Goal: Communication & Community: Answer question/provide support

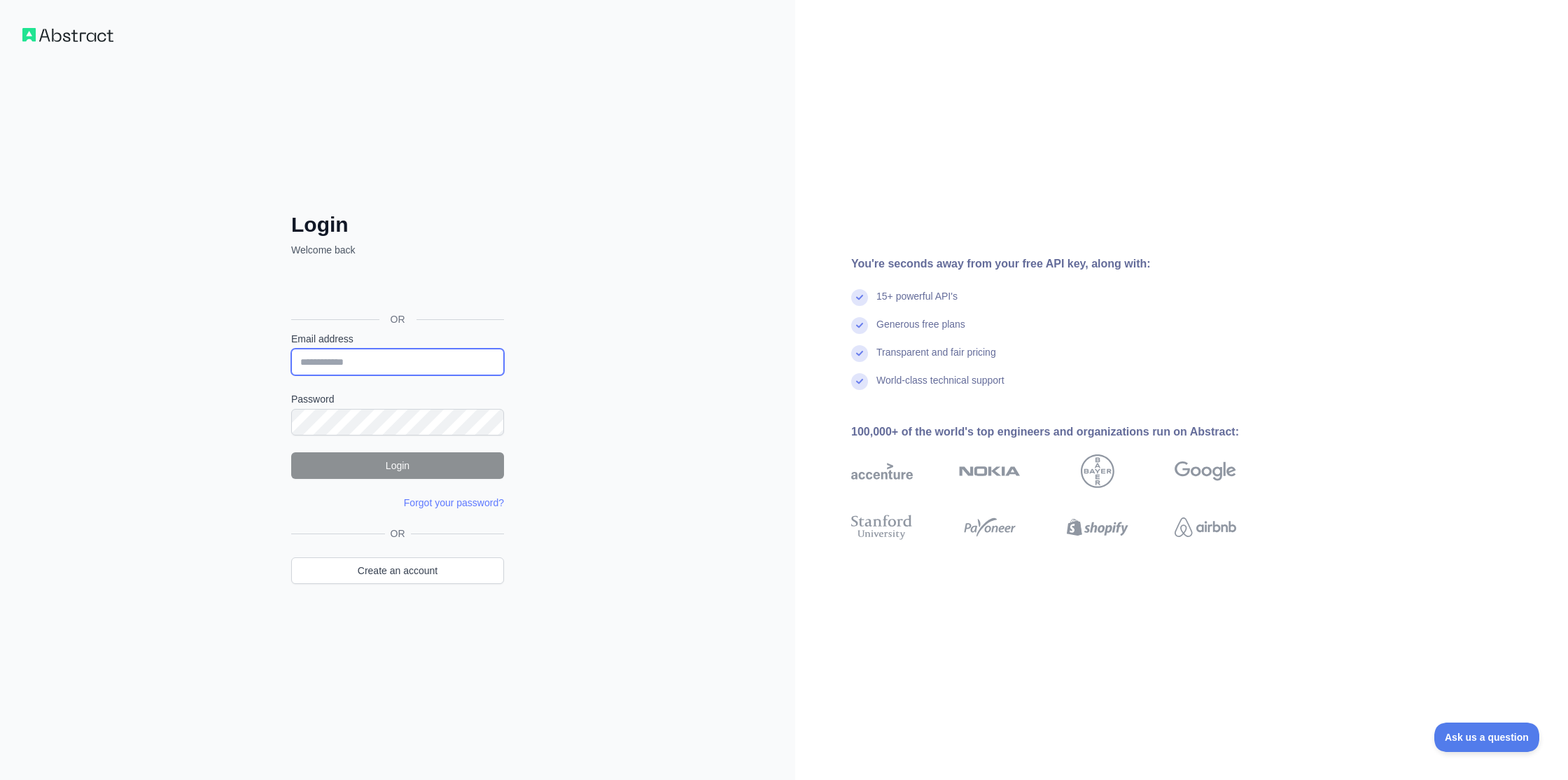
click at [417, 364] on input "Email address" at bounding box center [398, 362] width 213 height 27
type input "**********"
click at [426, 469] on button "Login" at bounding box center [398, 465] width 213 height 27
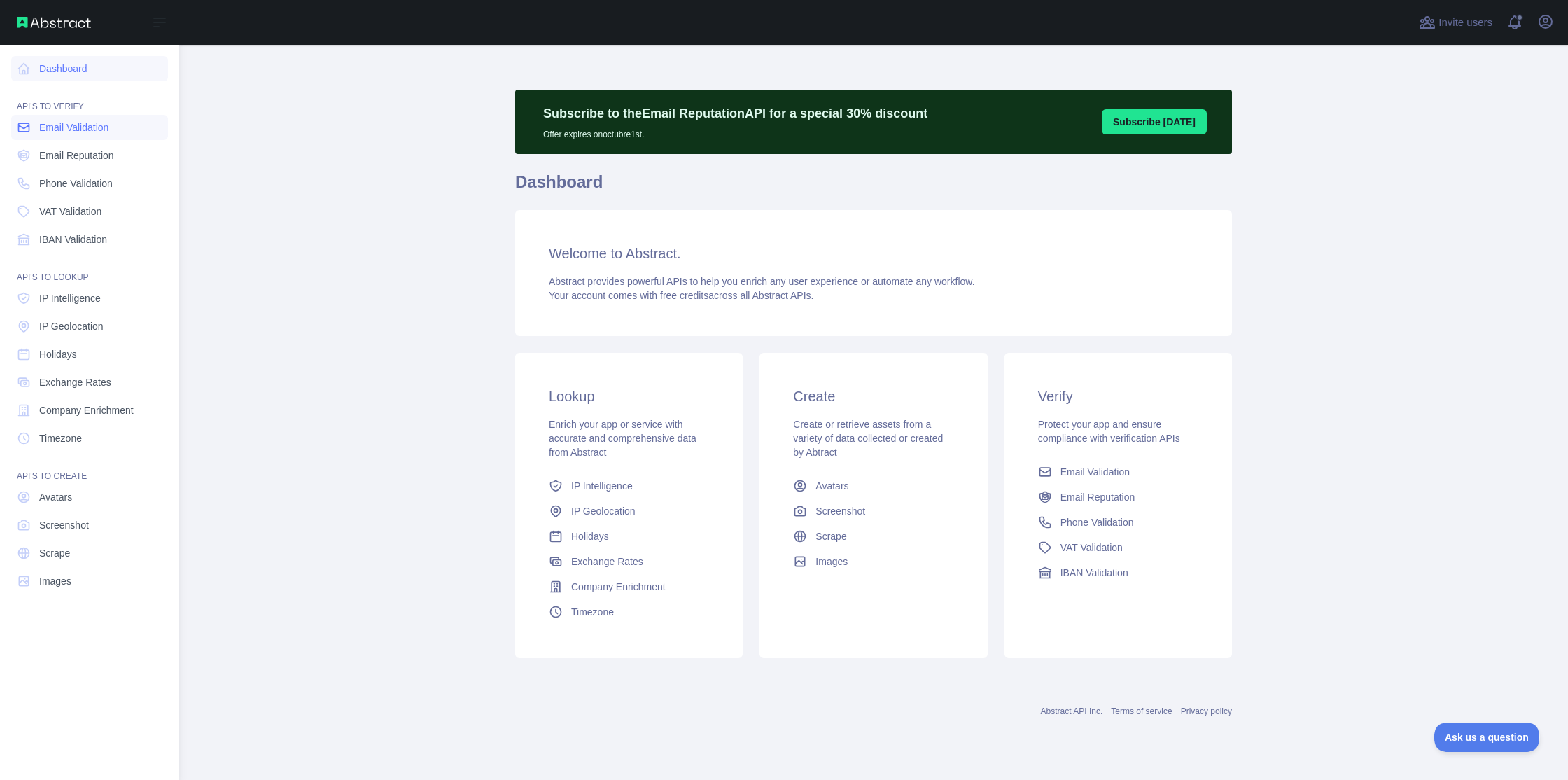
click at [80, 128] on span "Email Validation" at bounding box center [74, 127] width 70 height 14
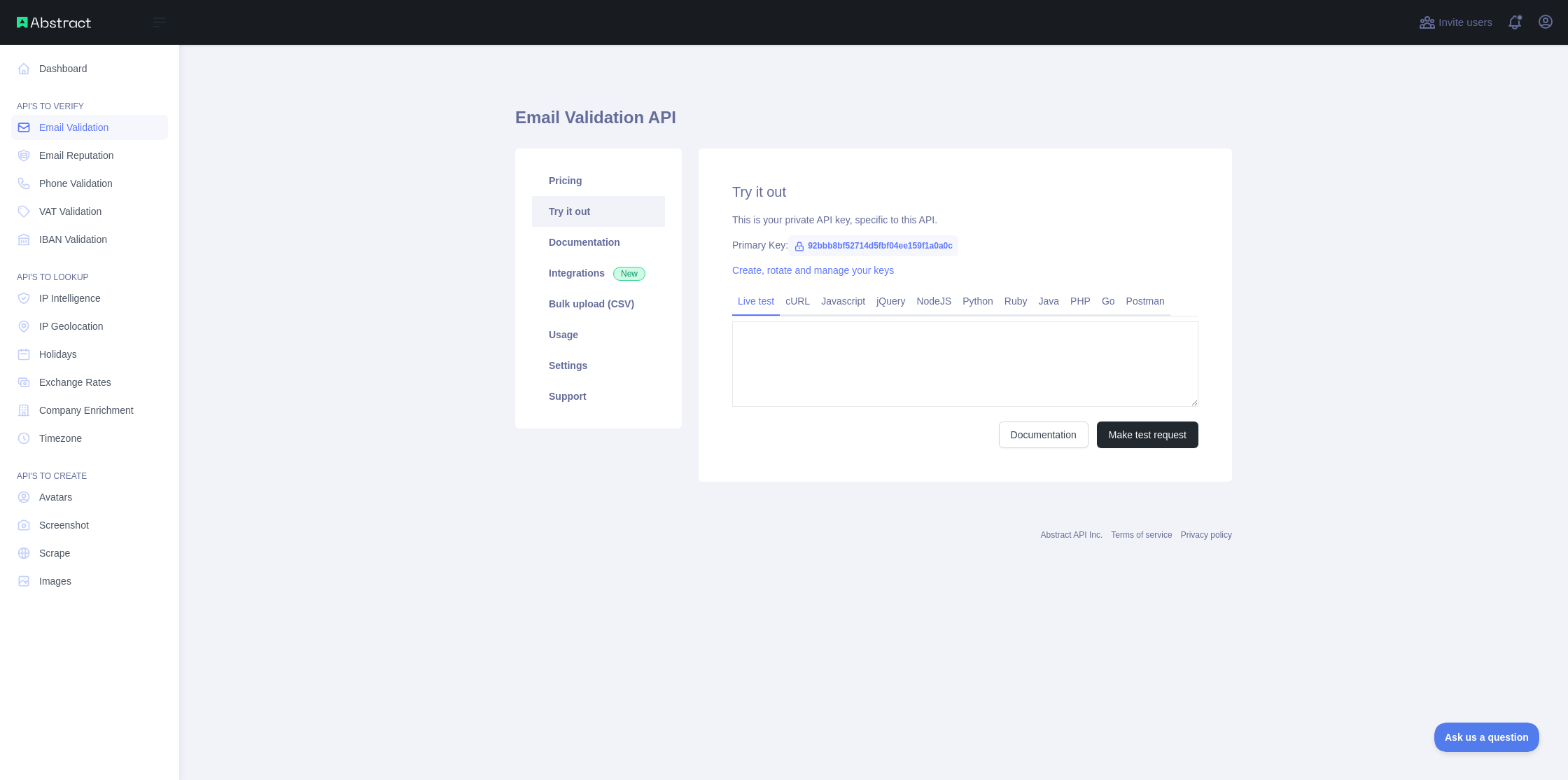
type textarea "**********"
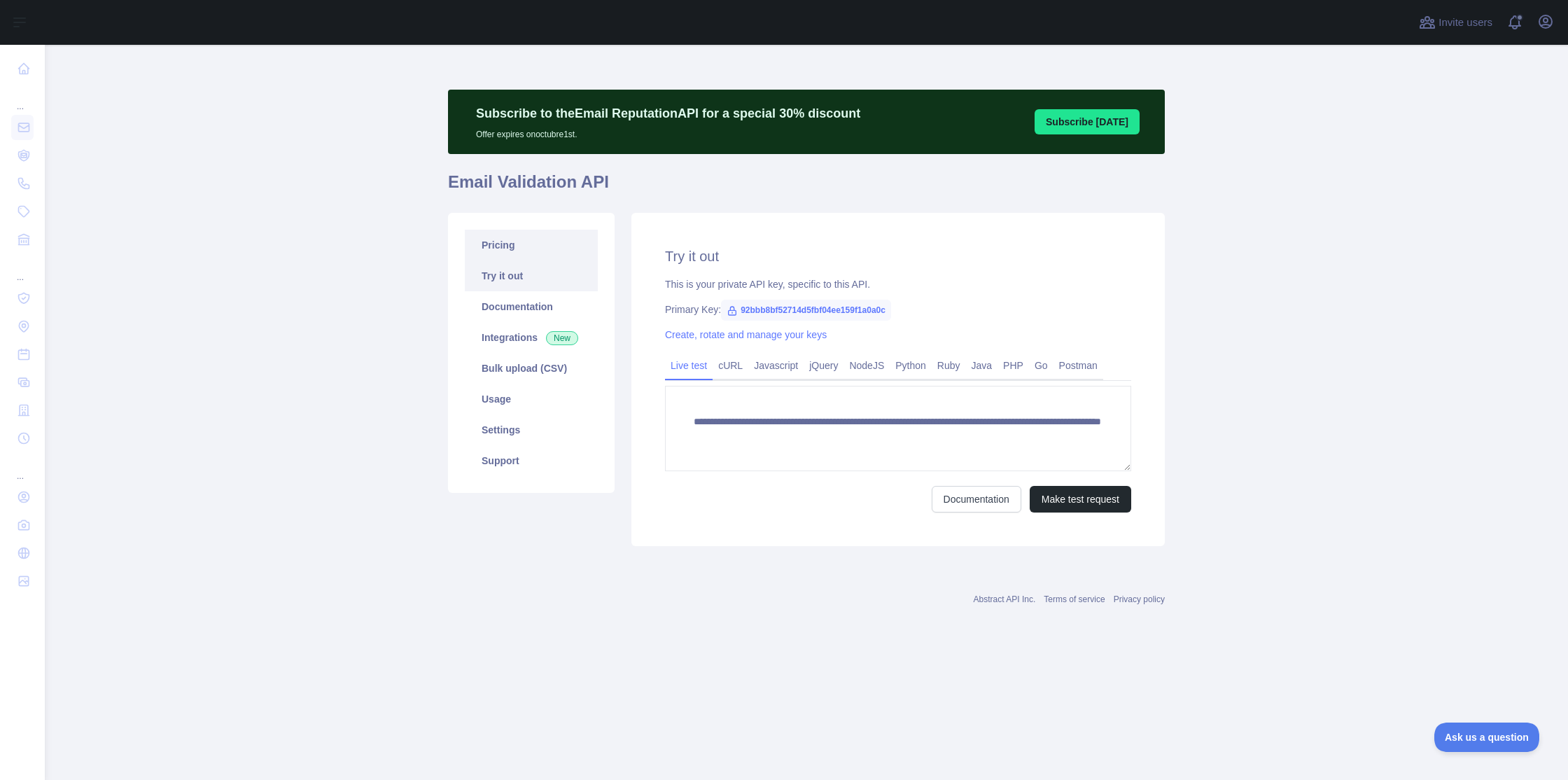
click at [505, 249] on link "Pricing" at bounding box center [531, 245] width 133 height 30
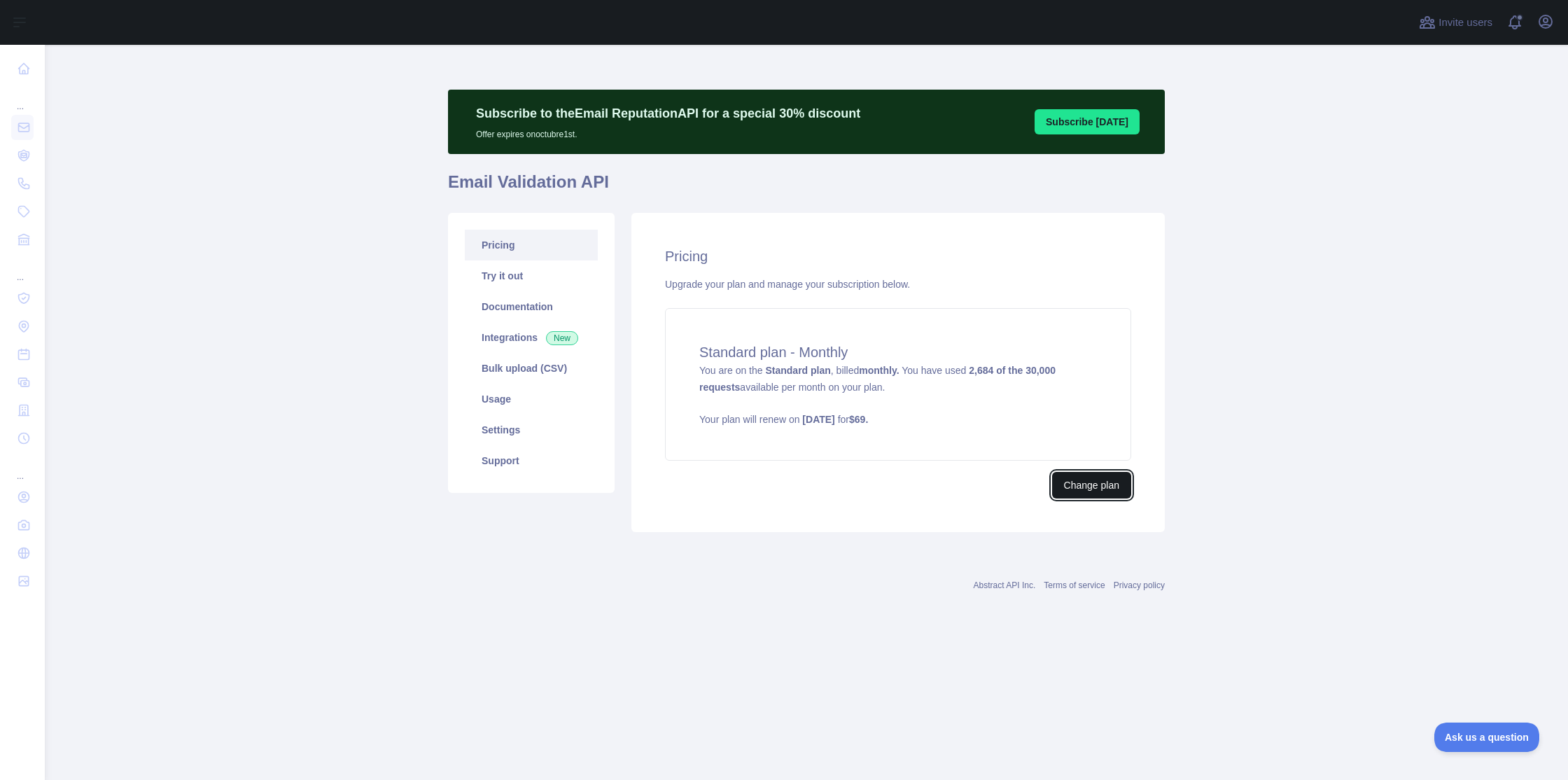
click at [1090, 486] on button "Change plan" at bounding box center [1091, 485] width 79 height 27
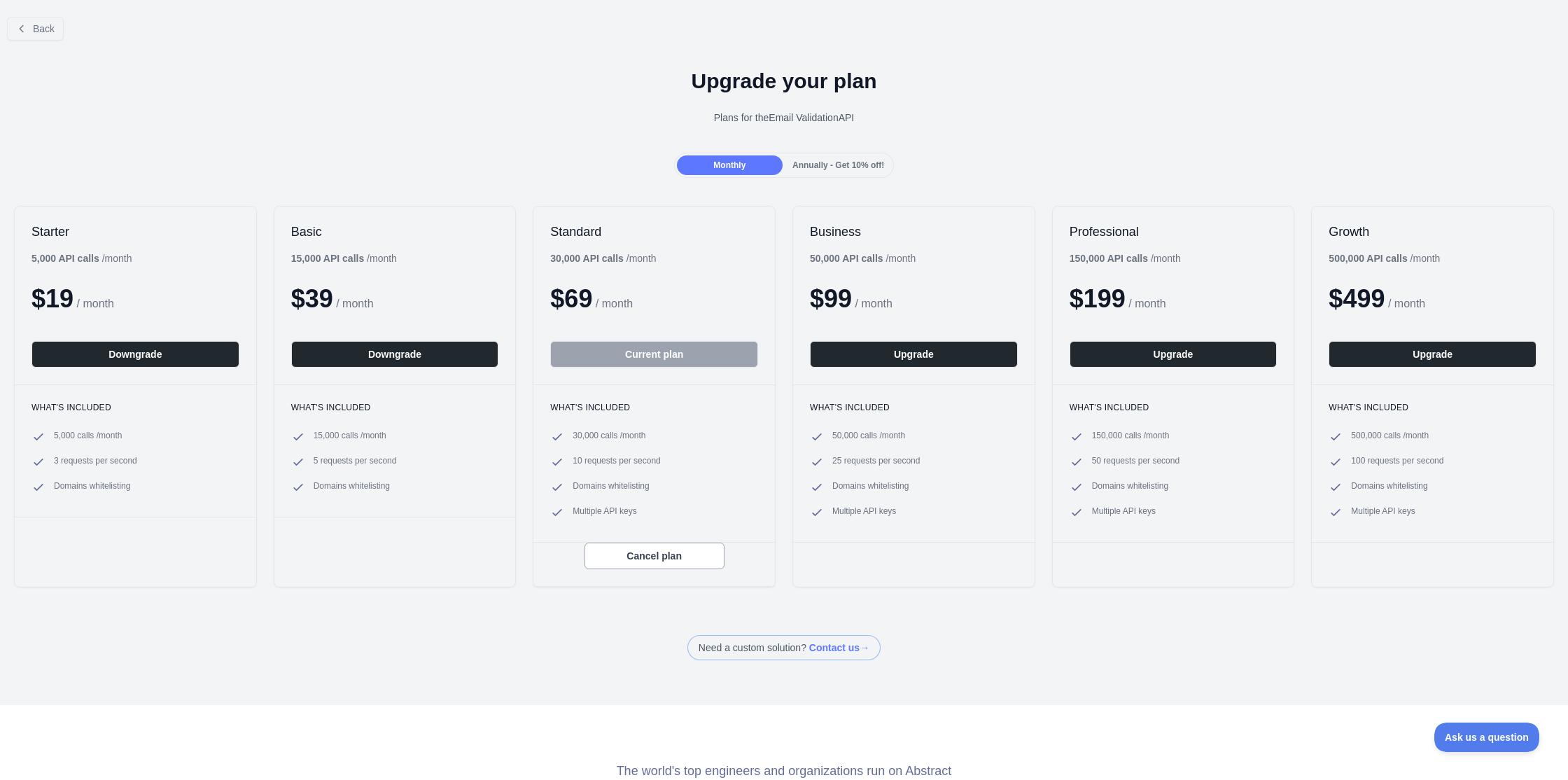
click at [609, 513] on span "Multiple API keys" at bounding box center [605, 512] width 64 height 14
click at [371, 349] on button "Downgrade" at bounding box center [395, 354] width 208 height 27
click at [22, 28] on icon at bounding box center [21, 28] width 11 height 11
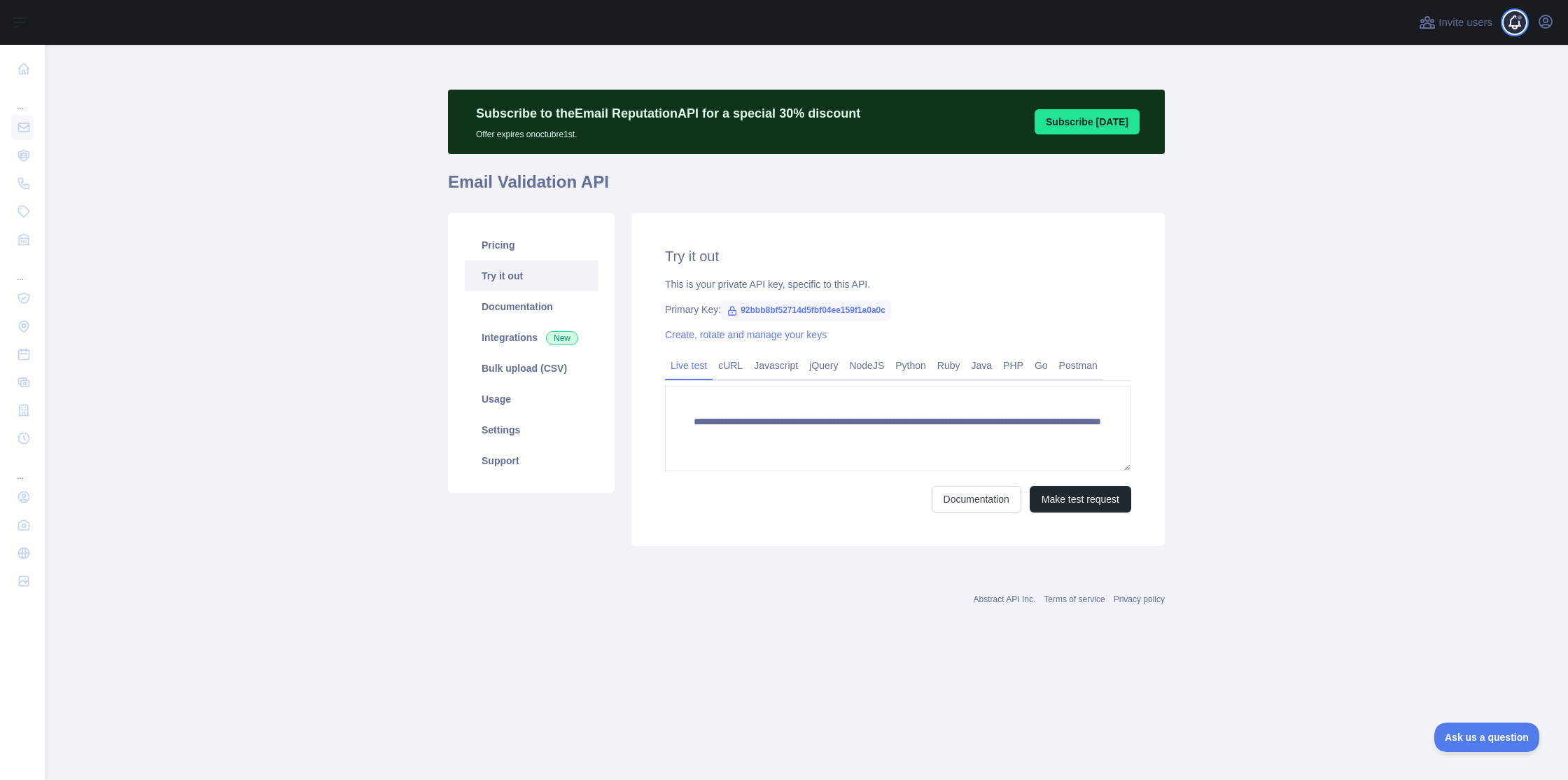
click at [1513, 19] on span at bounding box center [1520, 22] width 28 height 45
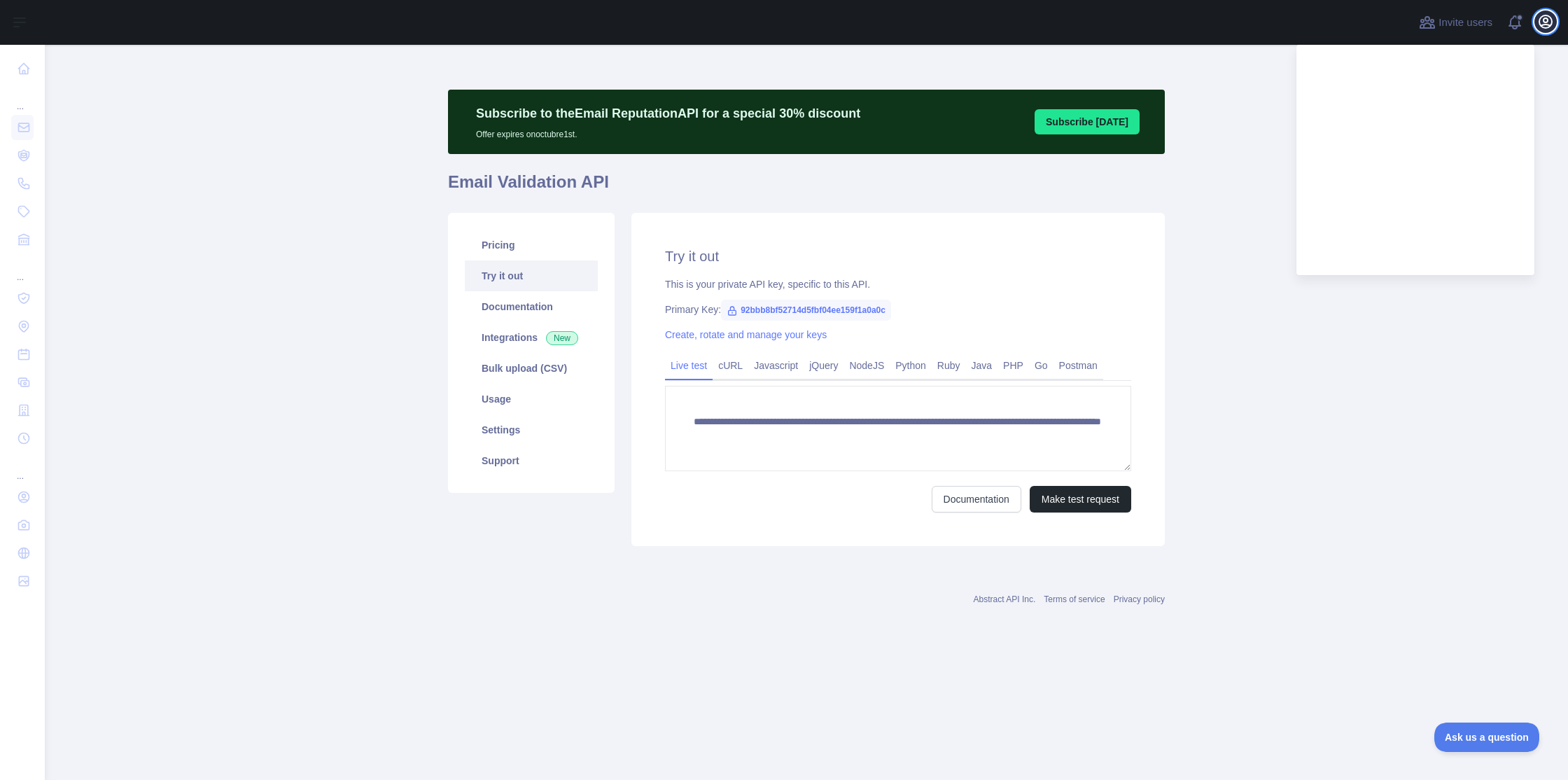
click at [1543, 22] on icon "button" at bounding box center [1545, 21] width 12 height 12
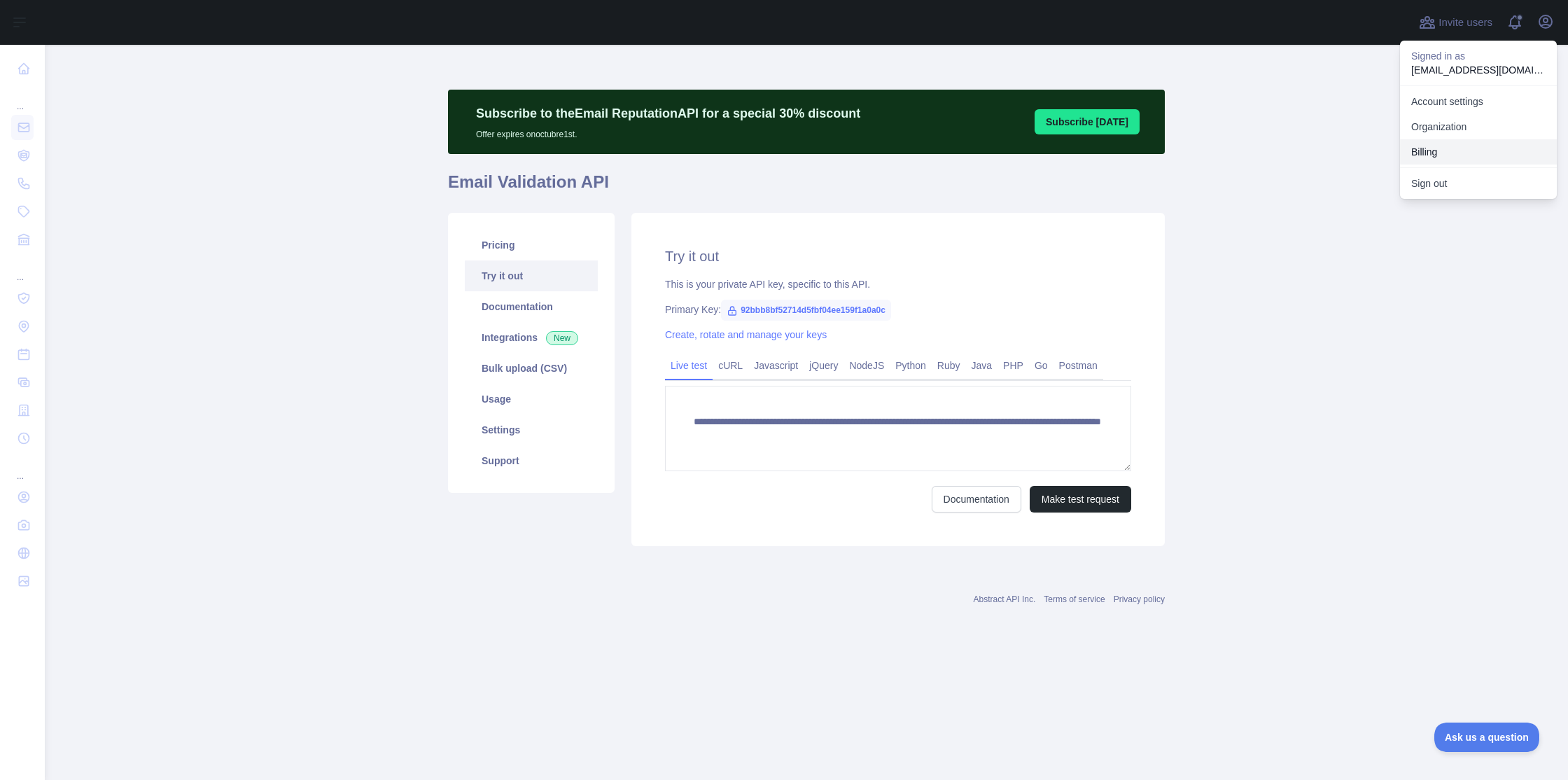
click at [1425, 151] on button "Billing" at bounding box center [1478, 152] width 157 height 25
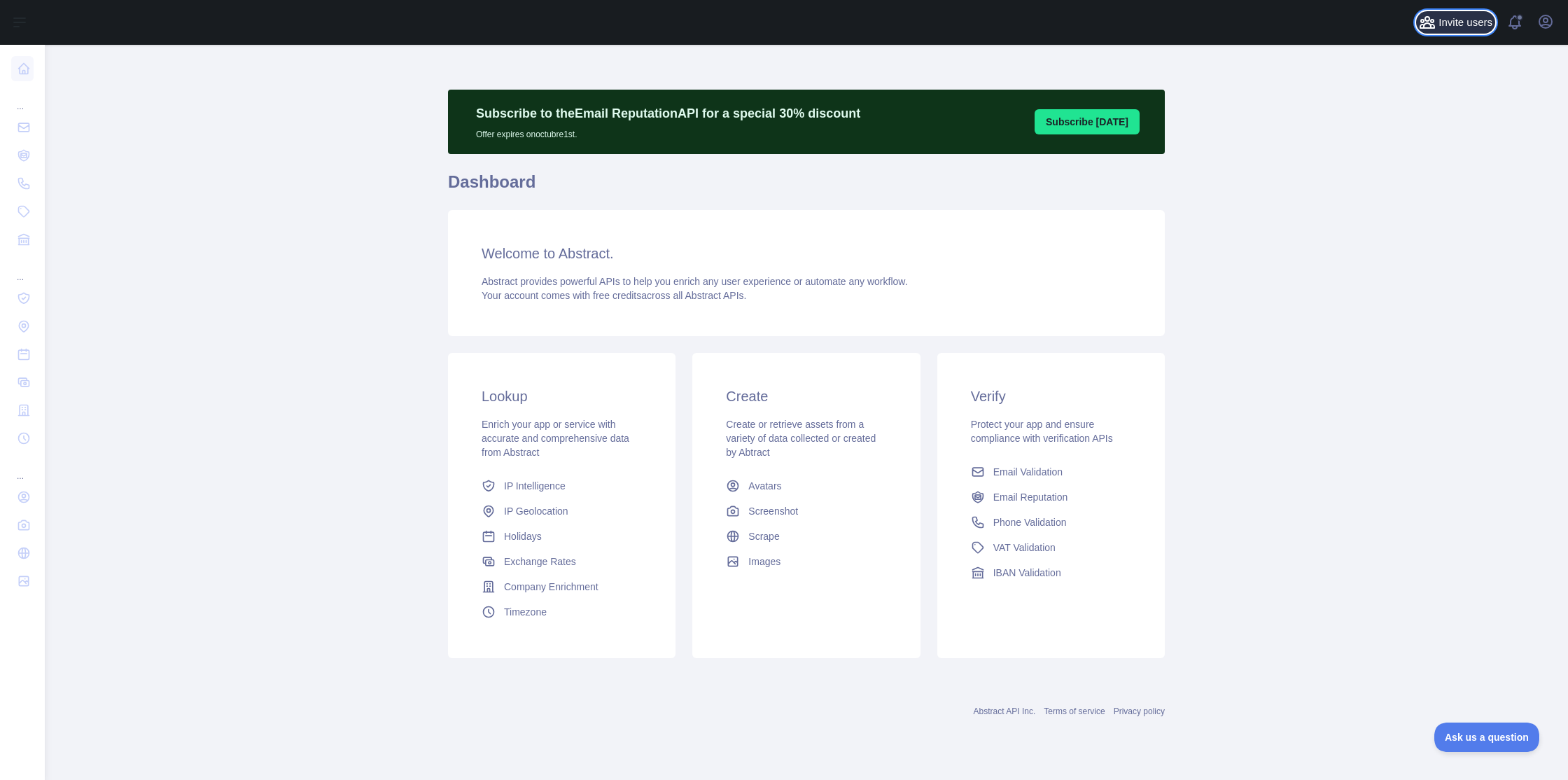
click at [1472, 19] on span "Invite users" at bounding box center [1465, 22] width 54 height 16
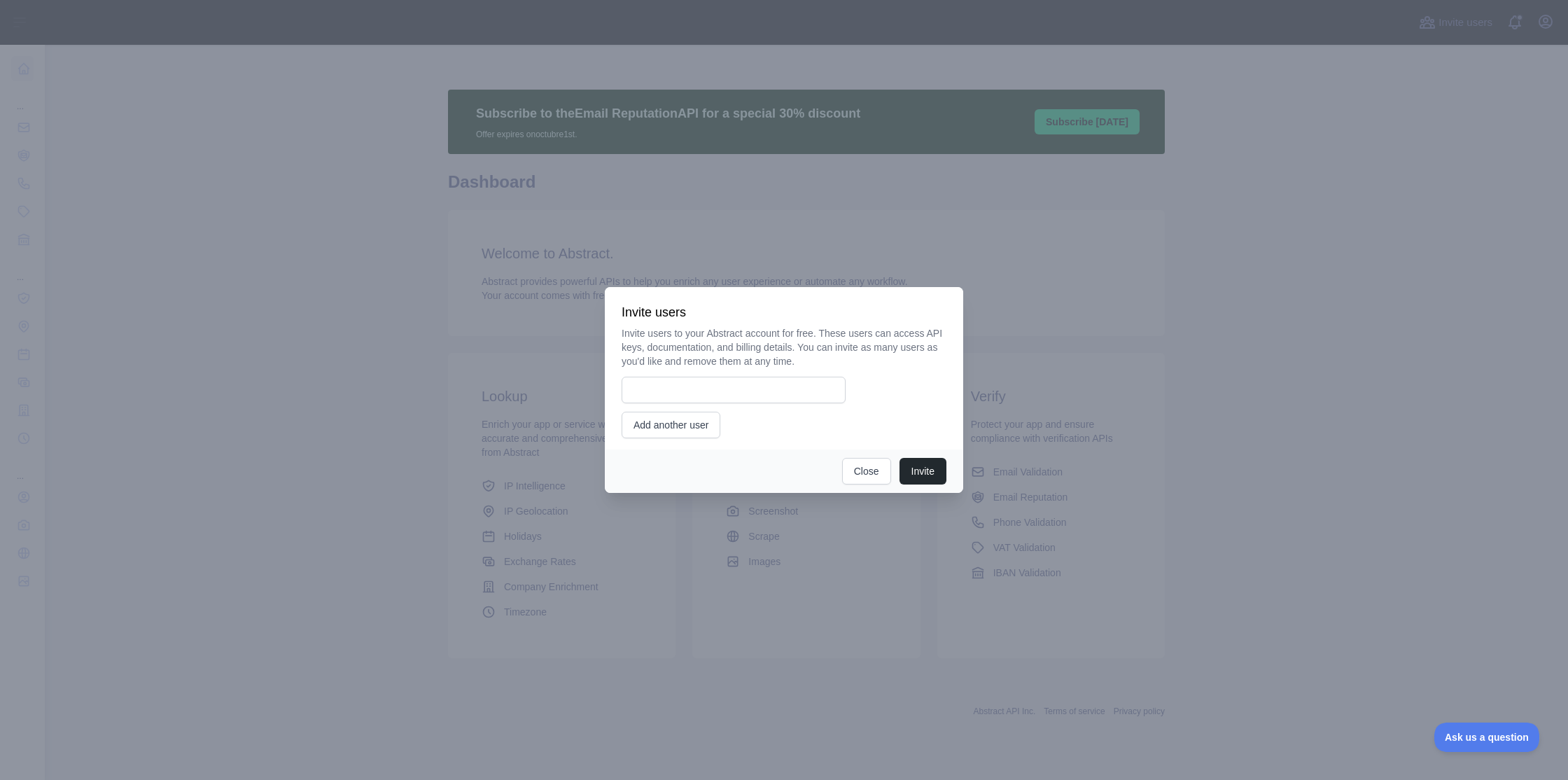
click at [1517, 22] on div at bounding box center [784, 390] width 1568 height 780
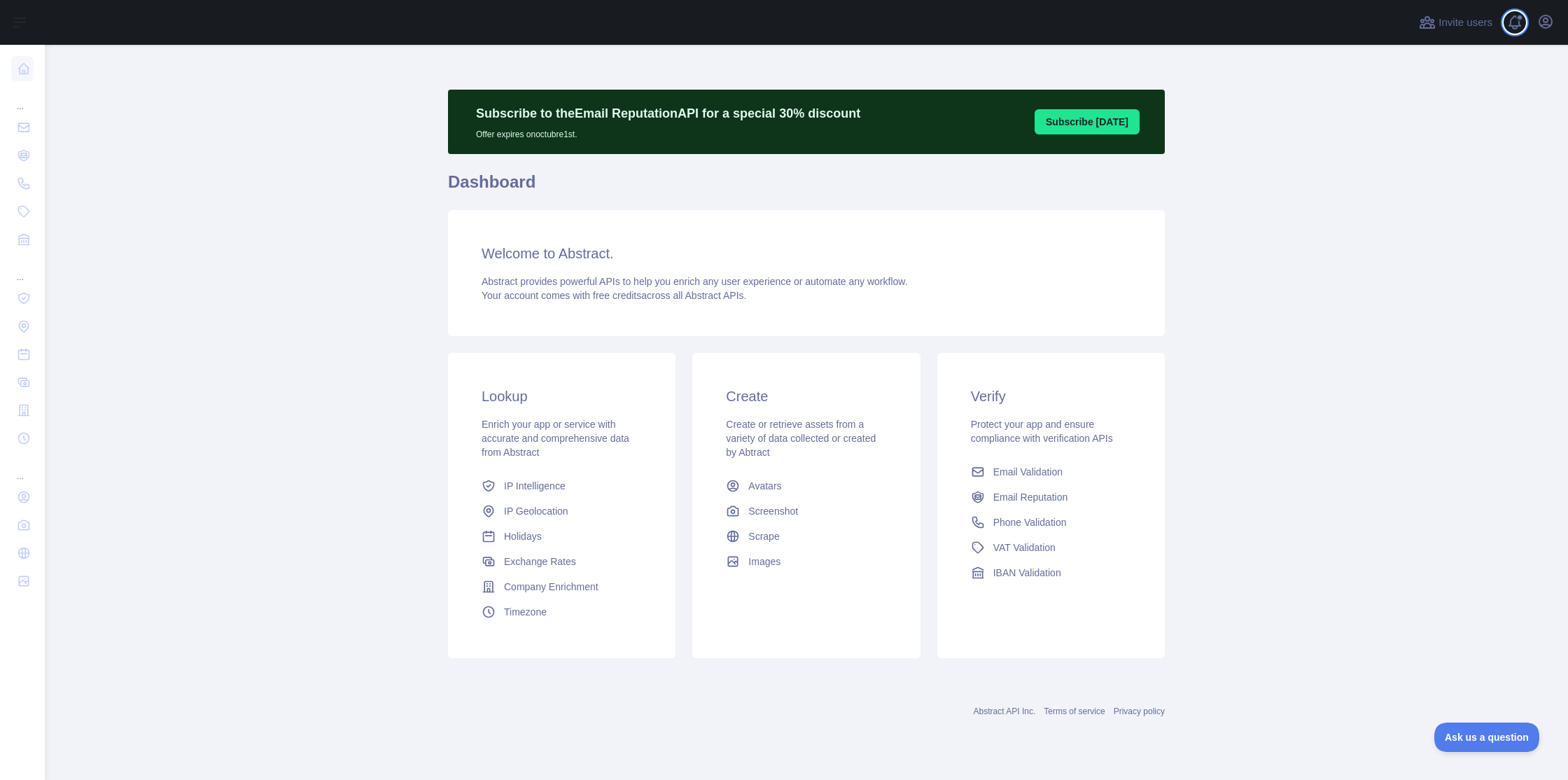
click at [1517, 22] on span at bounding box center [1520, 22] width 28 height 45
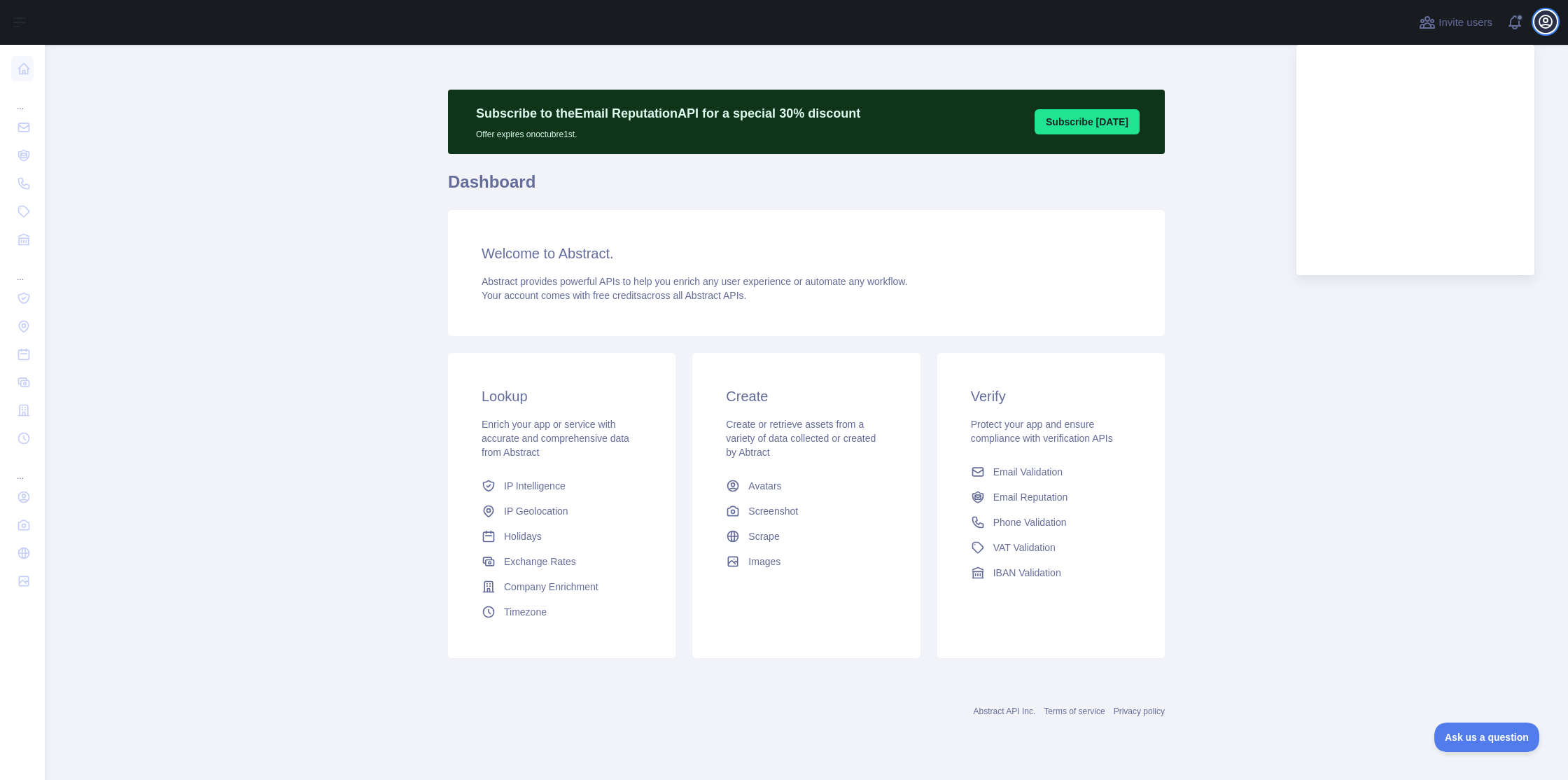
click at [1550, 28] on icon "button" at bounding box center [1545, 21] width 17 height 17
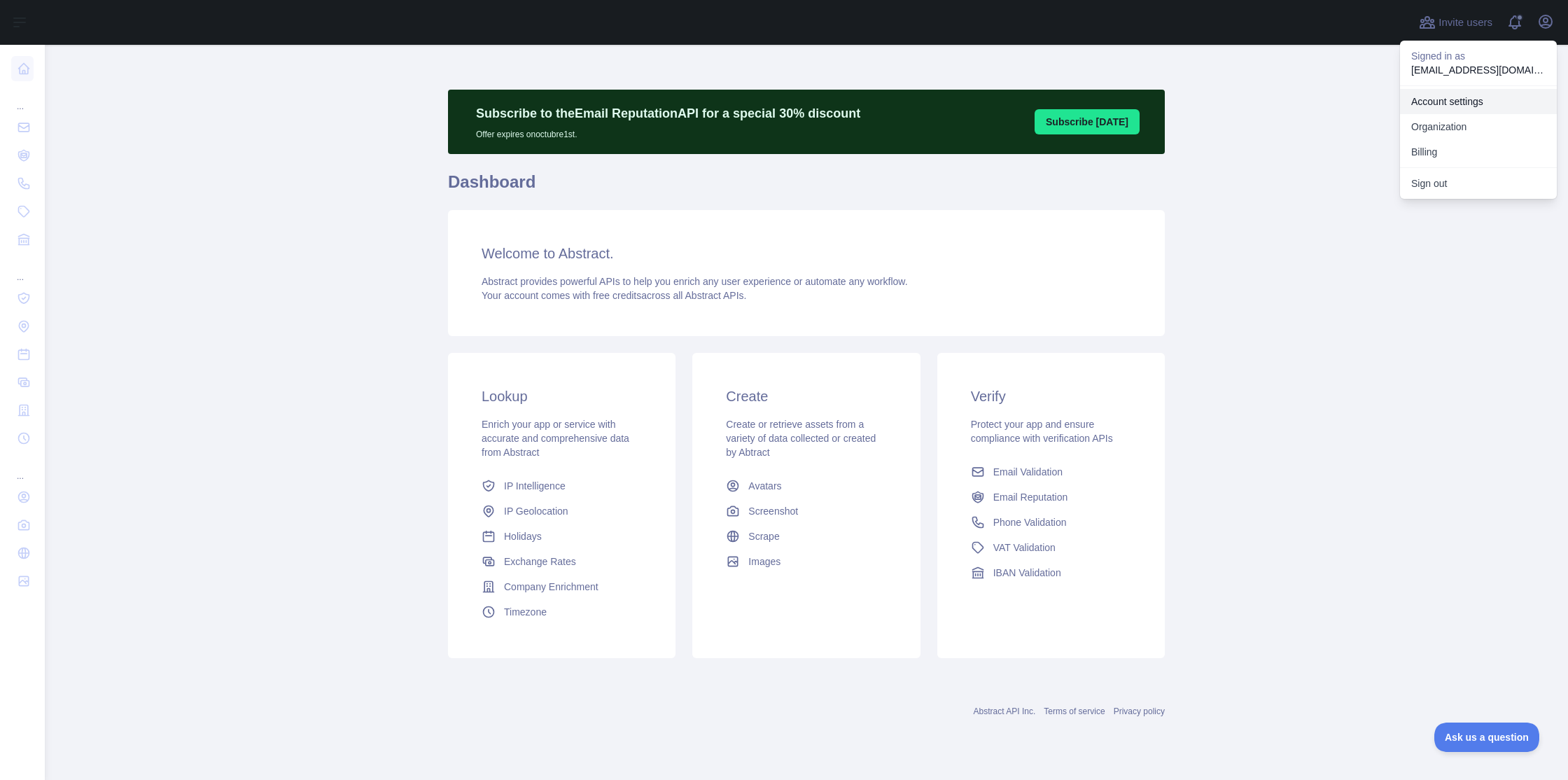
click at [1448, 101] on link "Account settings" at bounding box center [1478, 101] width 157 height 25
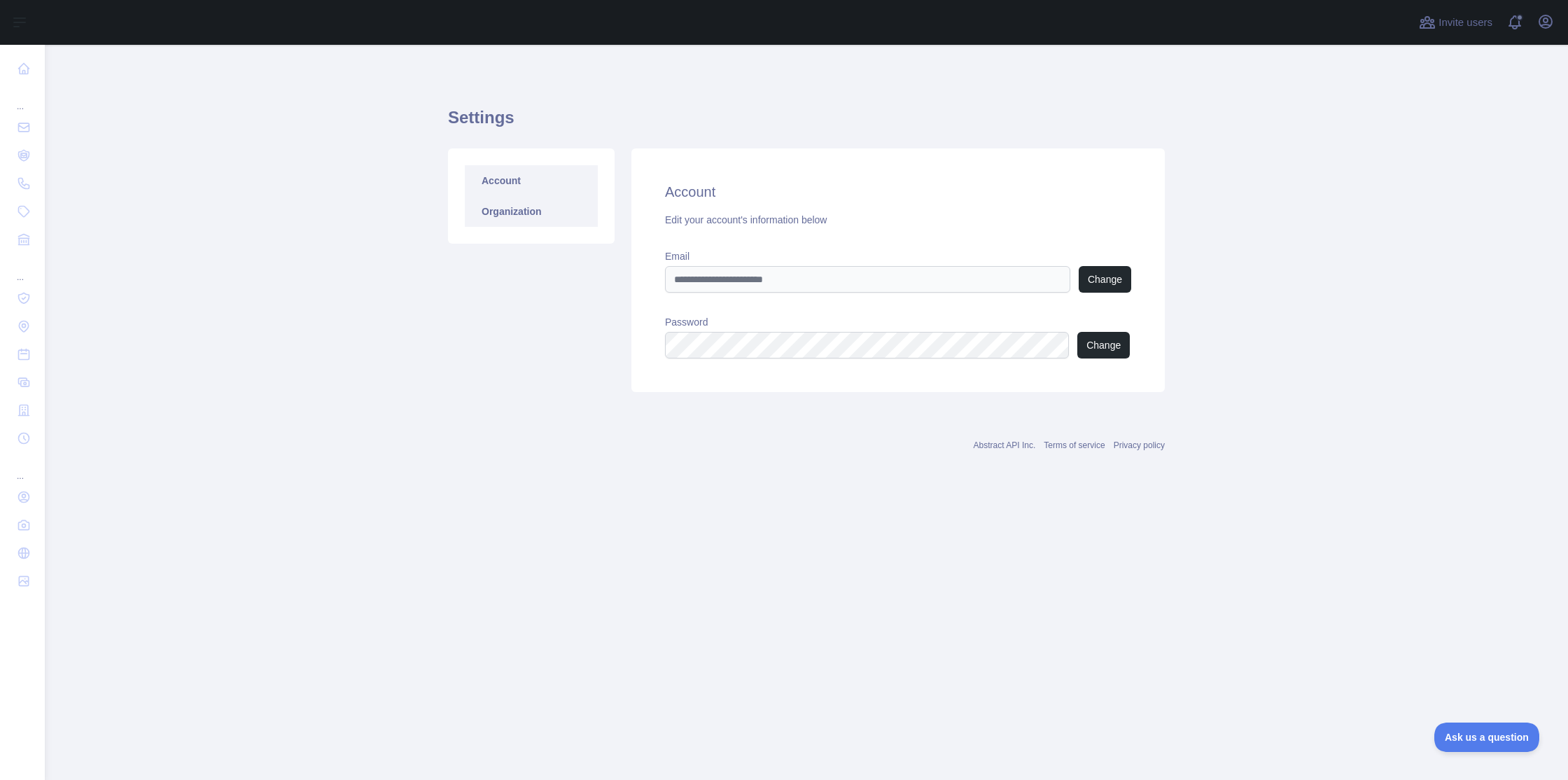
click at [503, 212] on link "Organization" at bounding box center [531, 211] width 133 height 30
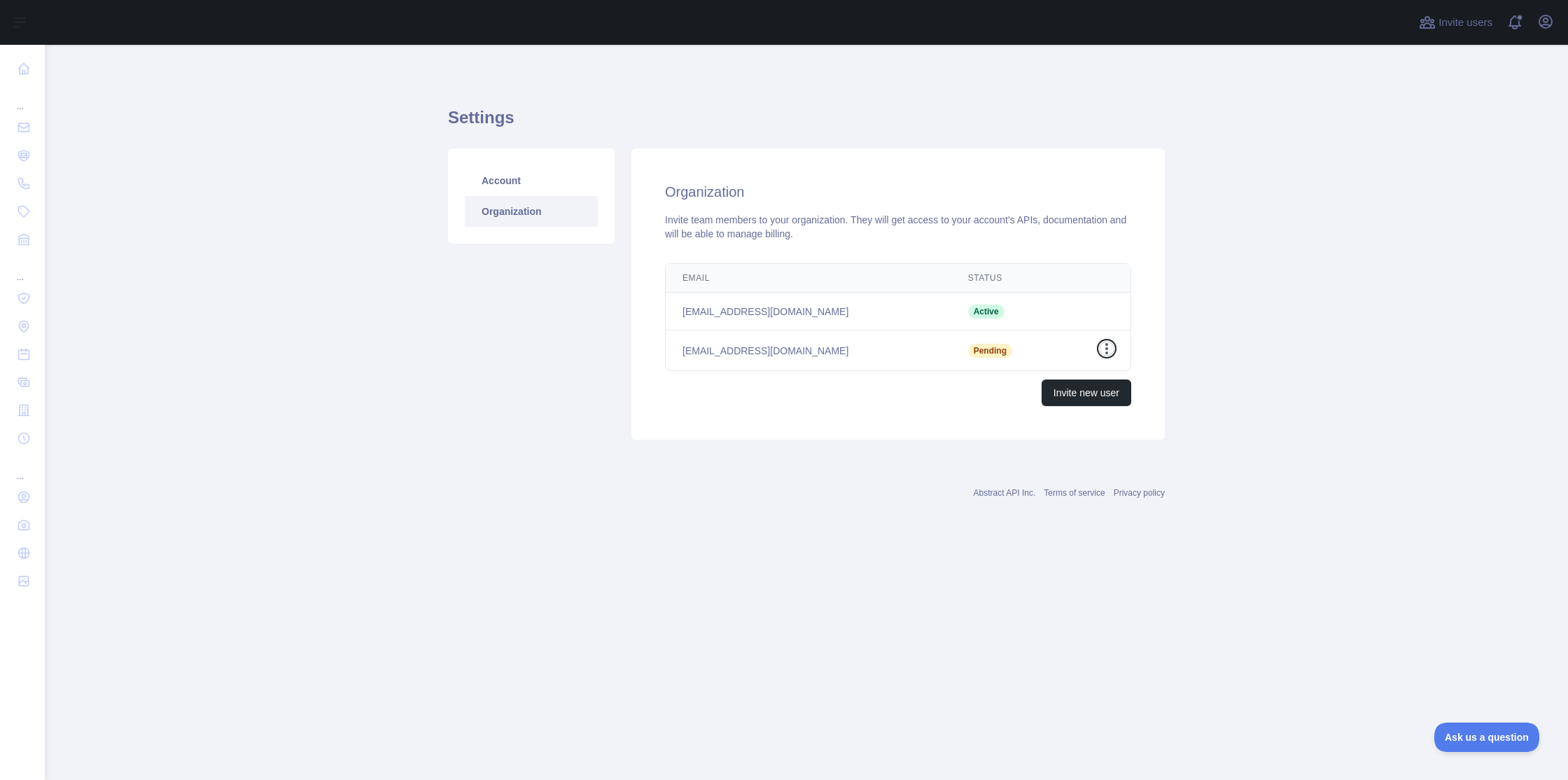
click at [1106, 350] on icon "button" at bounding box center [1106, 348] width 14 height 14
click at [1548, 25] on icon "button" at bounding box center [1545, 21] width 12 height 12
click at [1428, 156] on button "Billing" at bounding box center [1478, 152] width 157 height 25
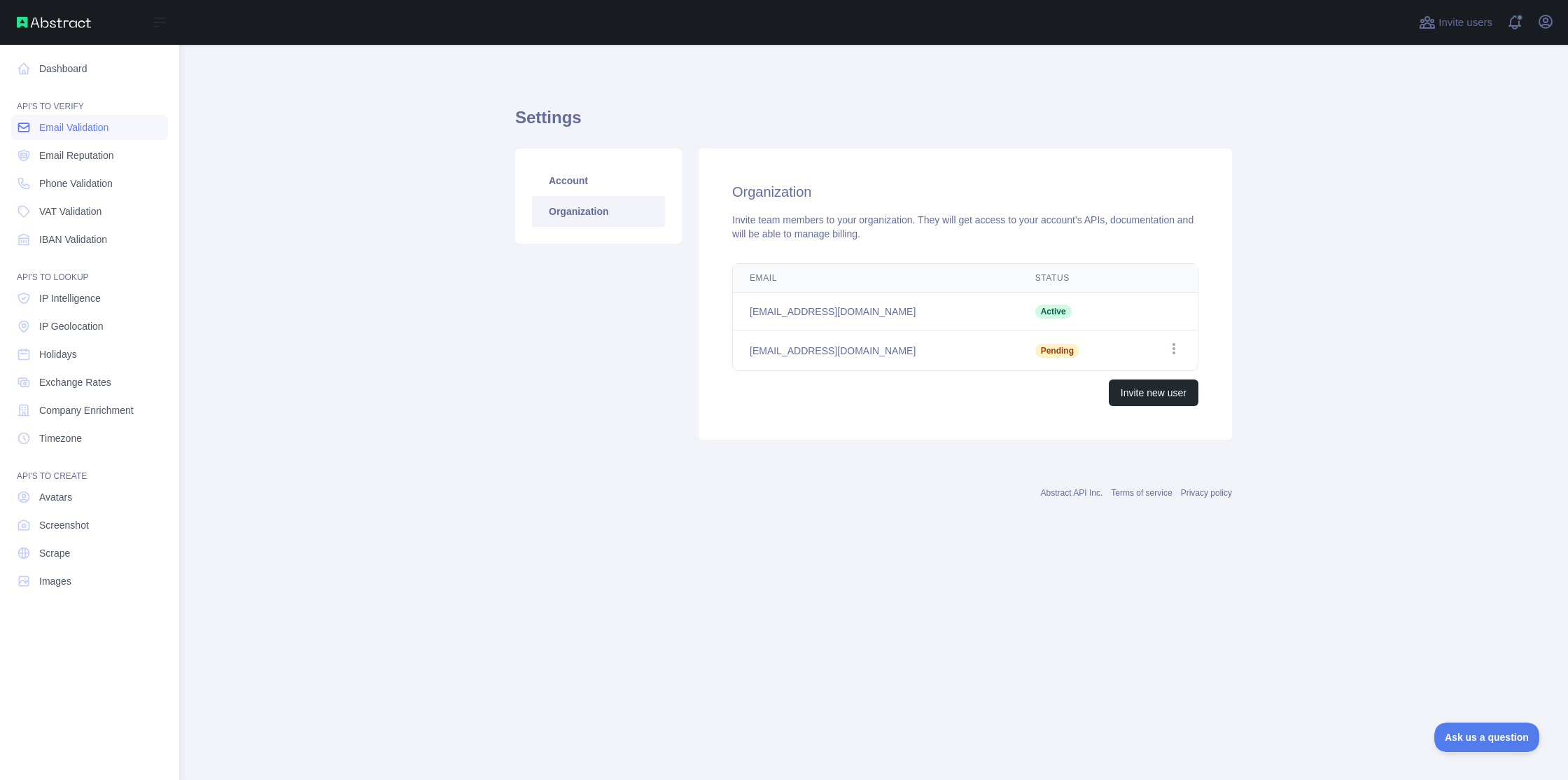
click at [57, 129] on span "Email Validation" at bounding box center [74, 127] width 70 height 14
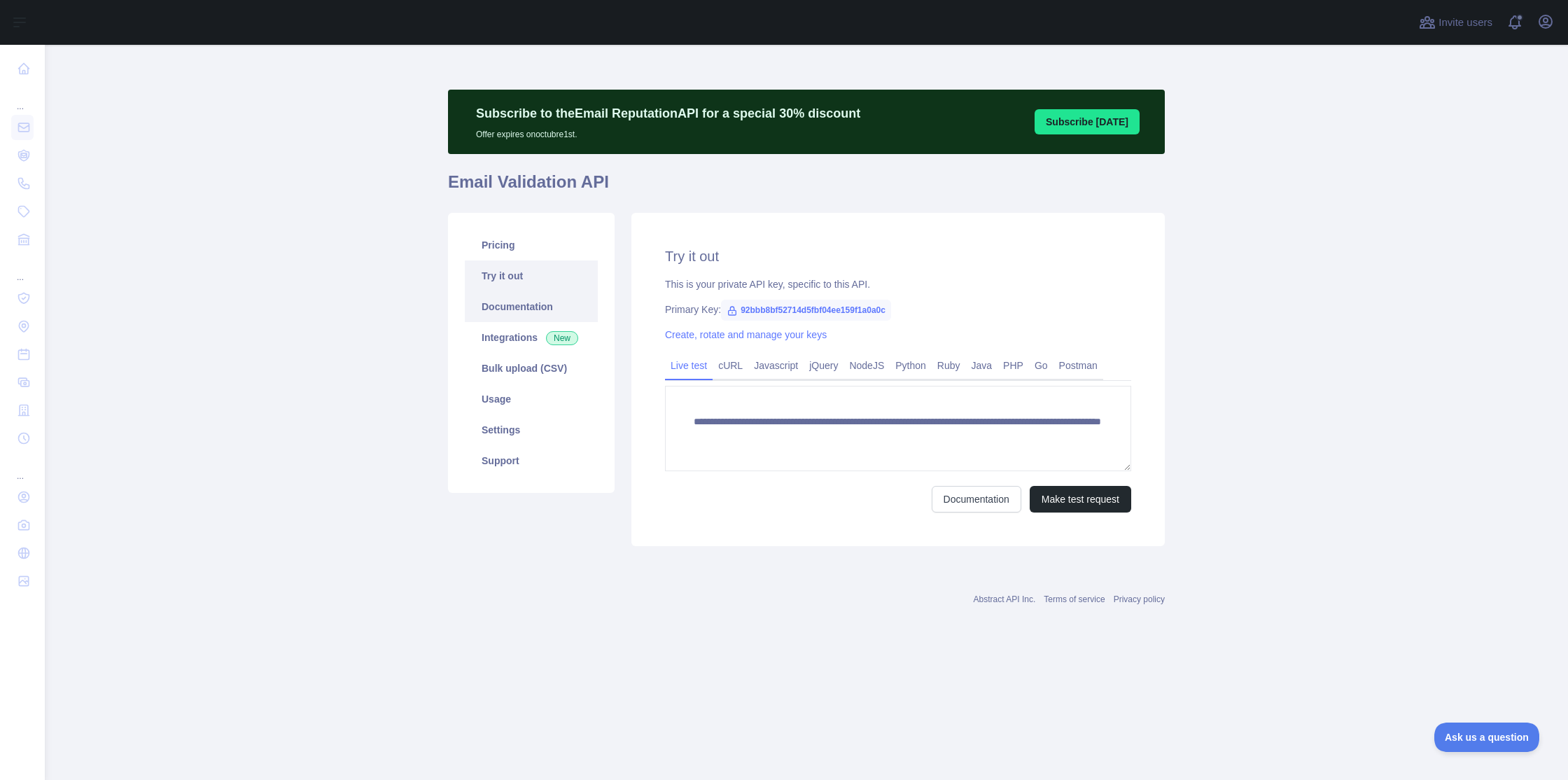
click at [526, 312] on link "Documentation" at bounding box center [531, 307] width 133 height 30
click at [515, 338] on link "Integrations New" at bounding box center [531, 337] width 133 height 30
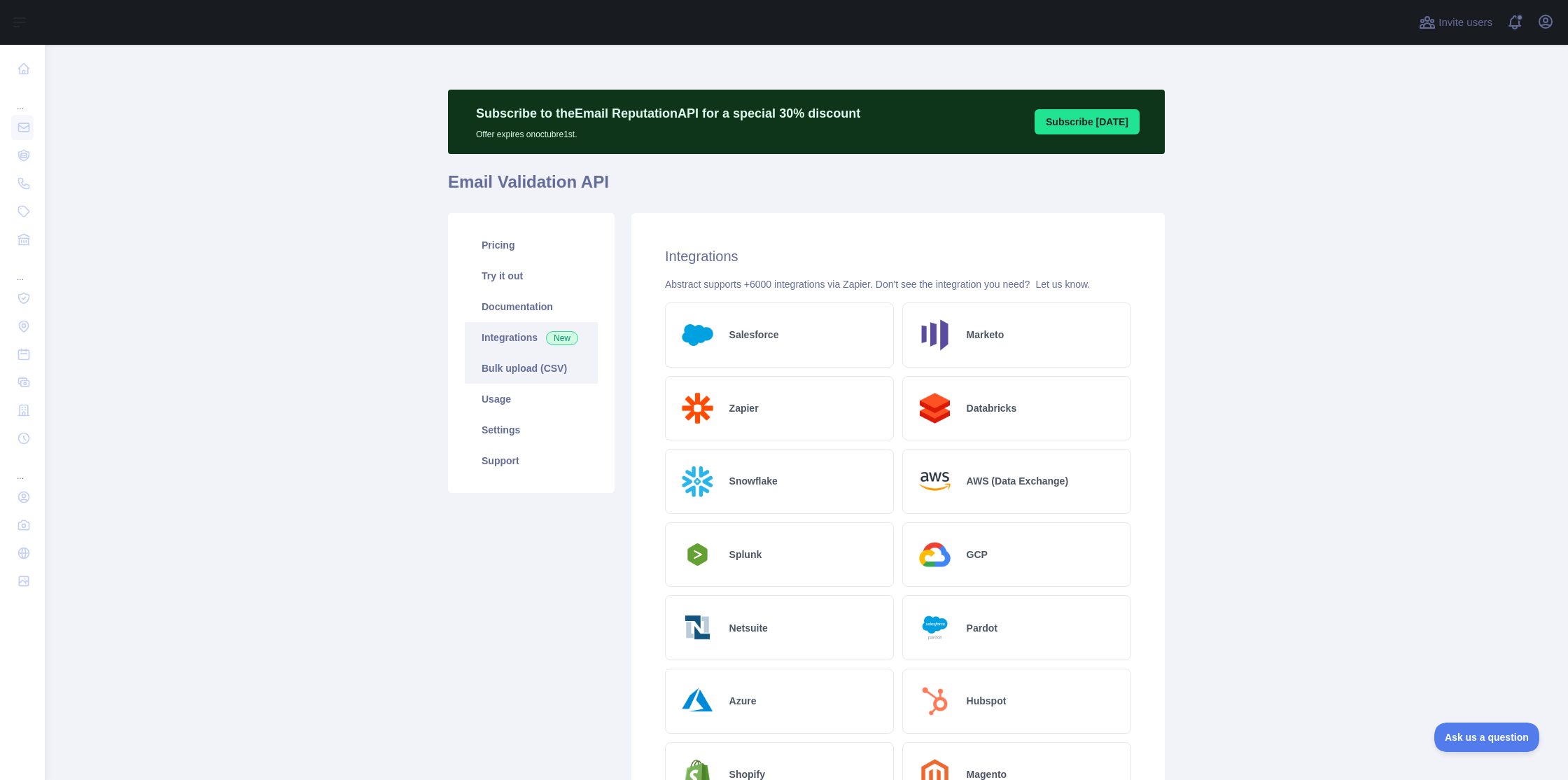
click at [518, 366] on link "Bulk upload (CSV)" at bounding box center [531, 368] width 133 height 30
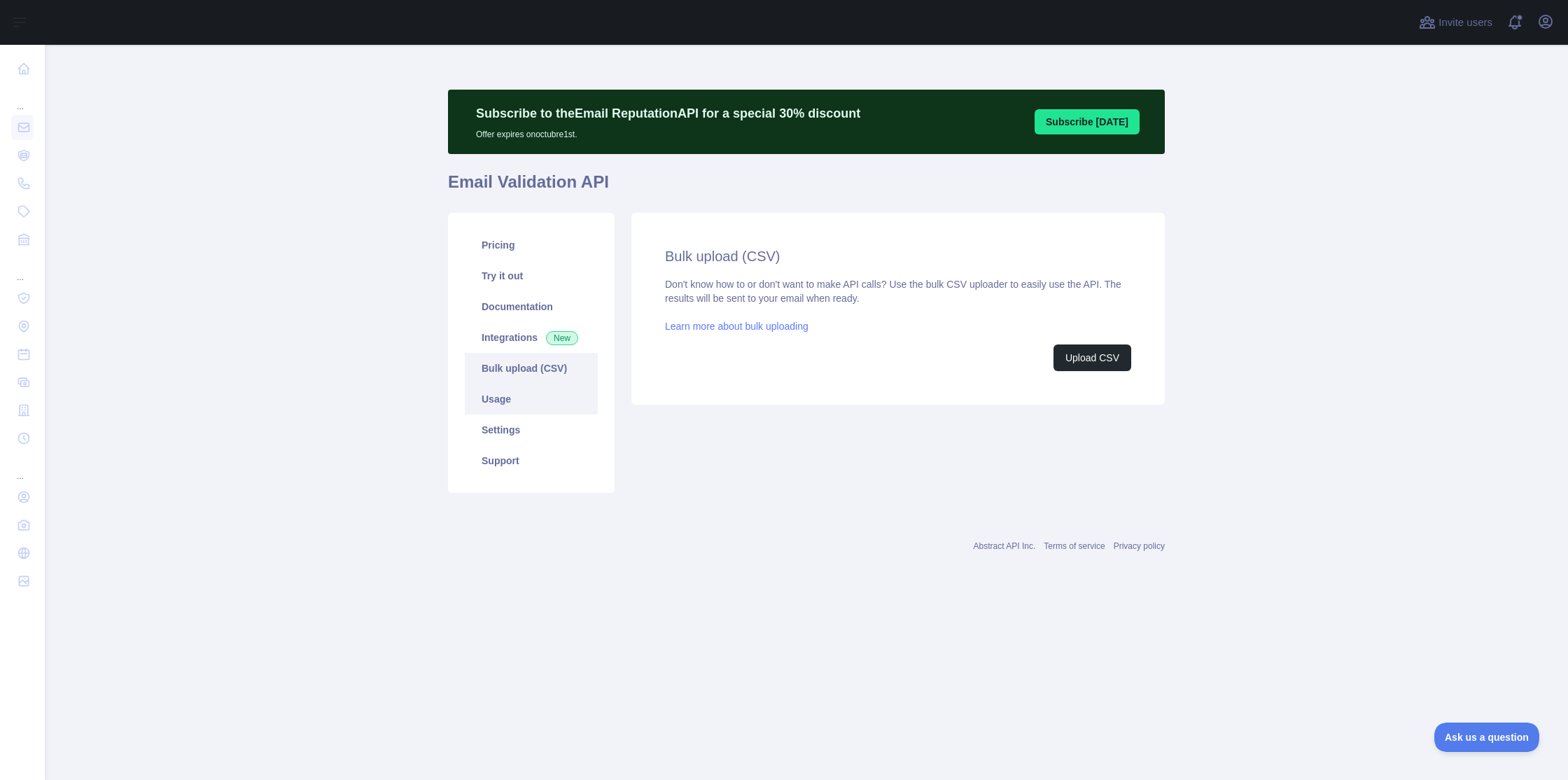
click at [505, 389] on link "Usage" at bounding box center [531, 399] width 133 height 30
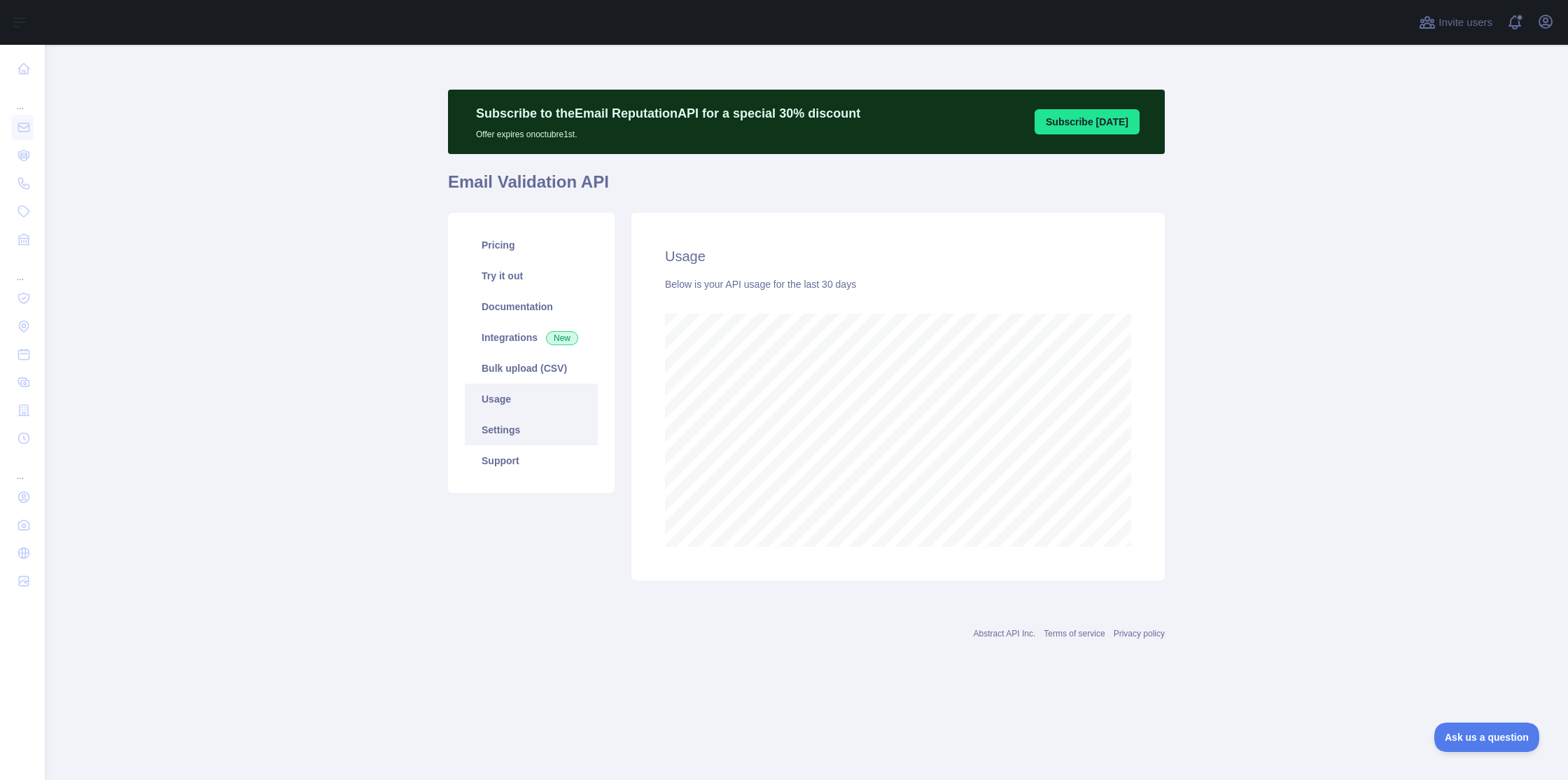
scroll to position [735, 1523]
click at [507, 434] on link "Settings" at bounding box center [531, 430] width 133 height 30
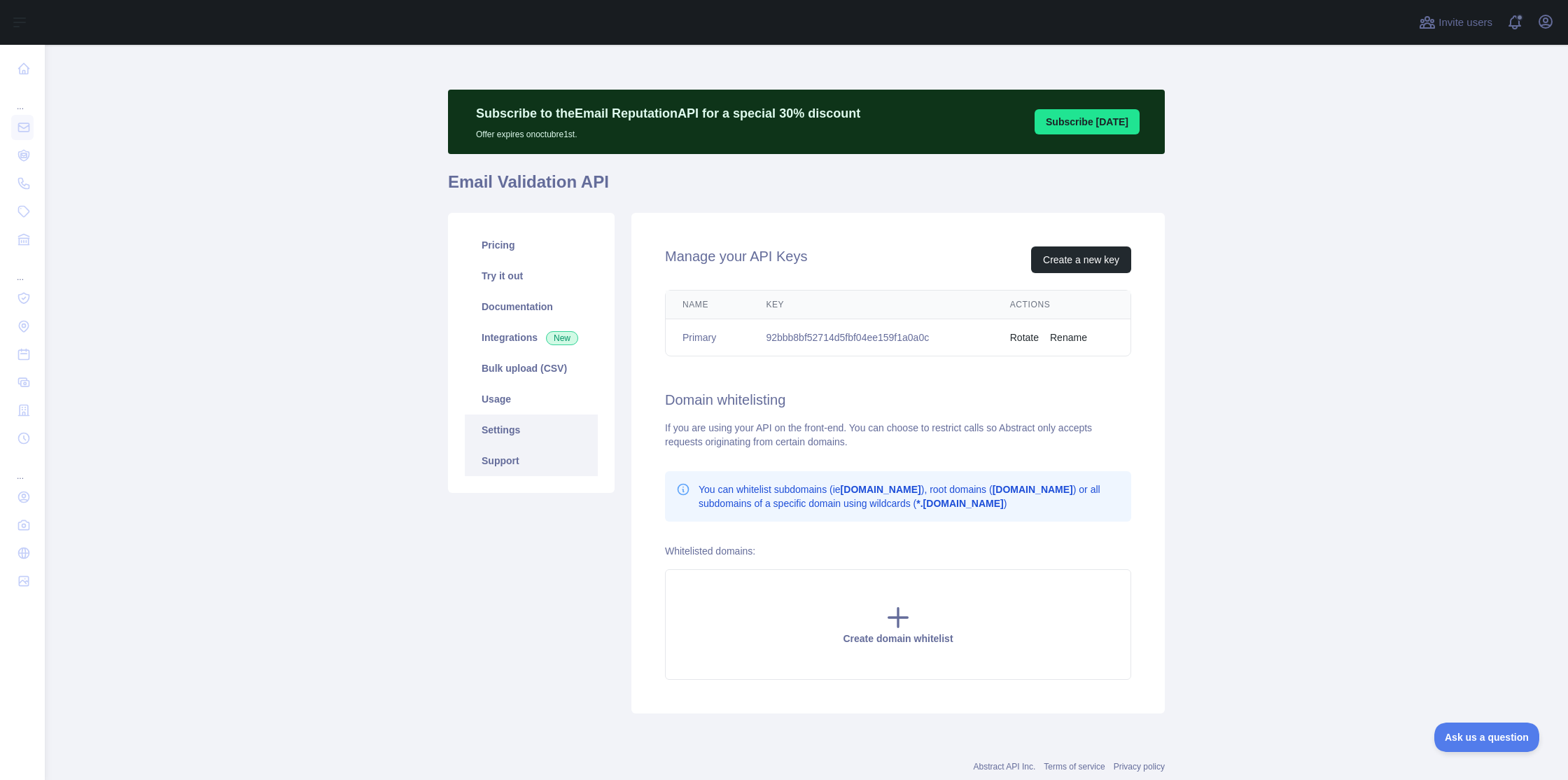
click at [529, 459] on link "Support" at bounding box center [531, 460] width 133 height 30
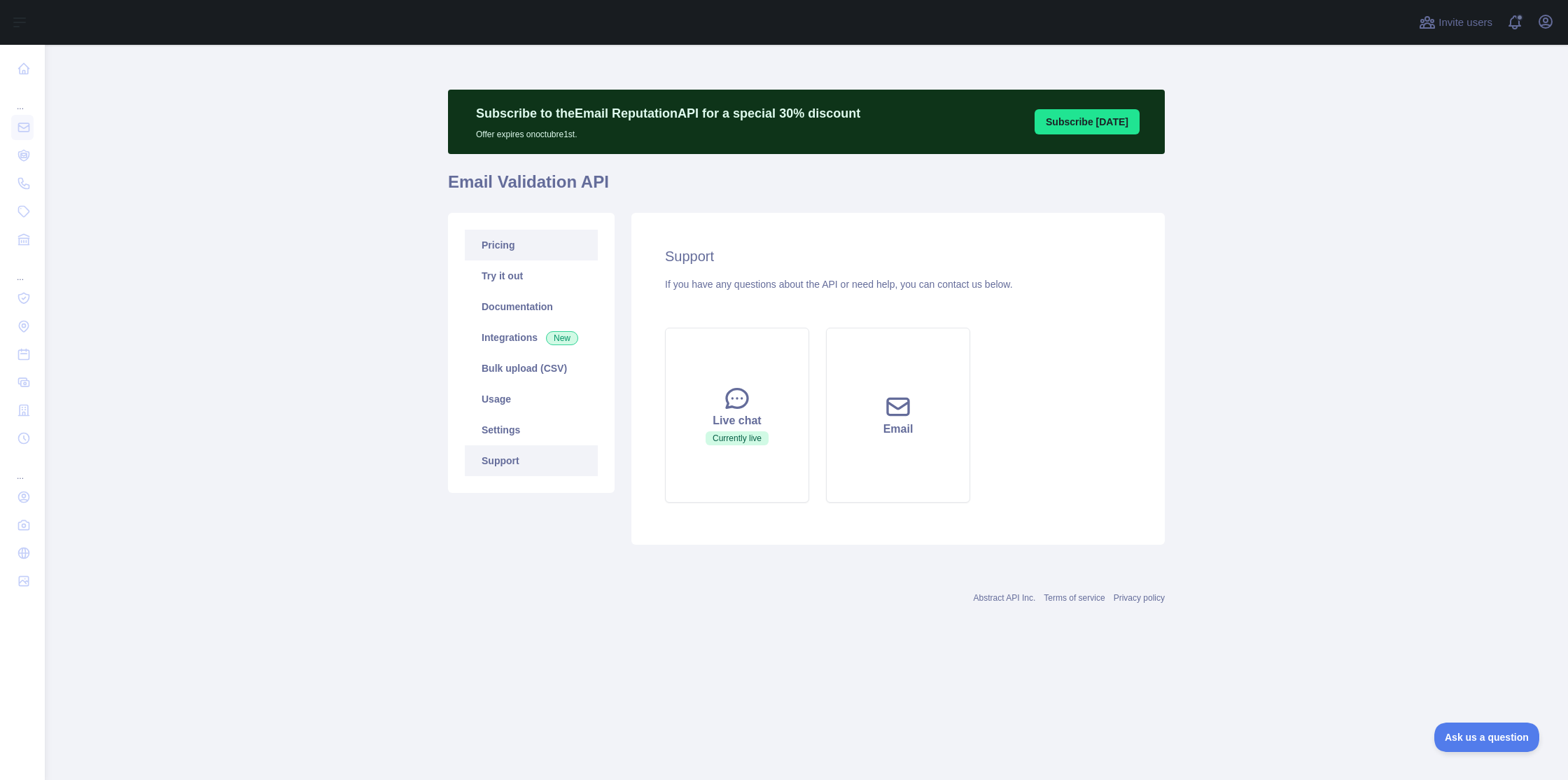
click at [520, 238] on link "Pricing" at bounding box center [531, 245] width 133 height 30
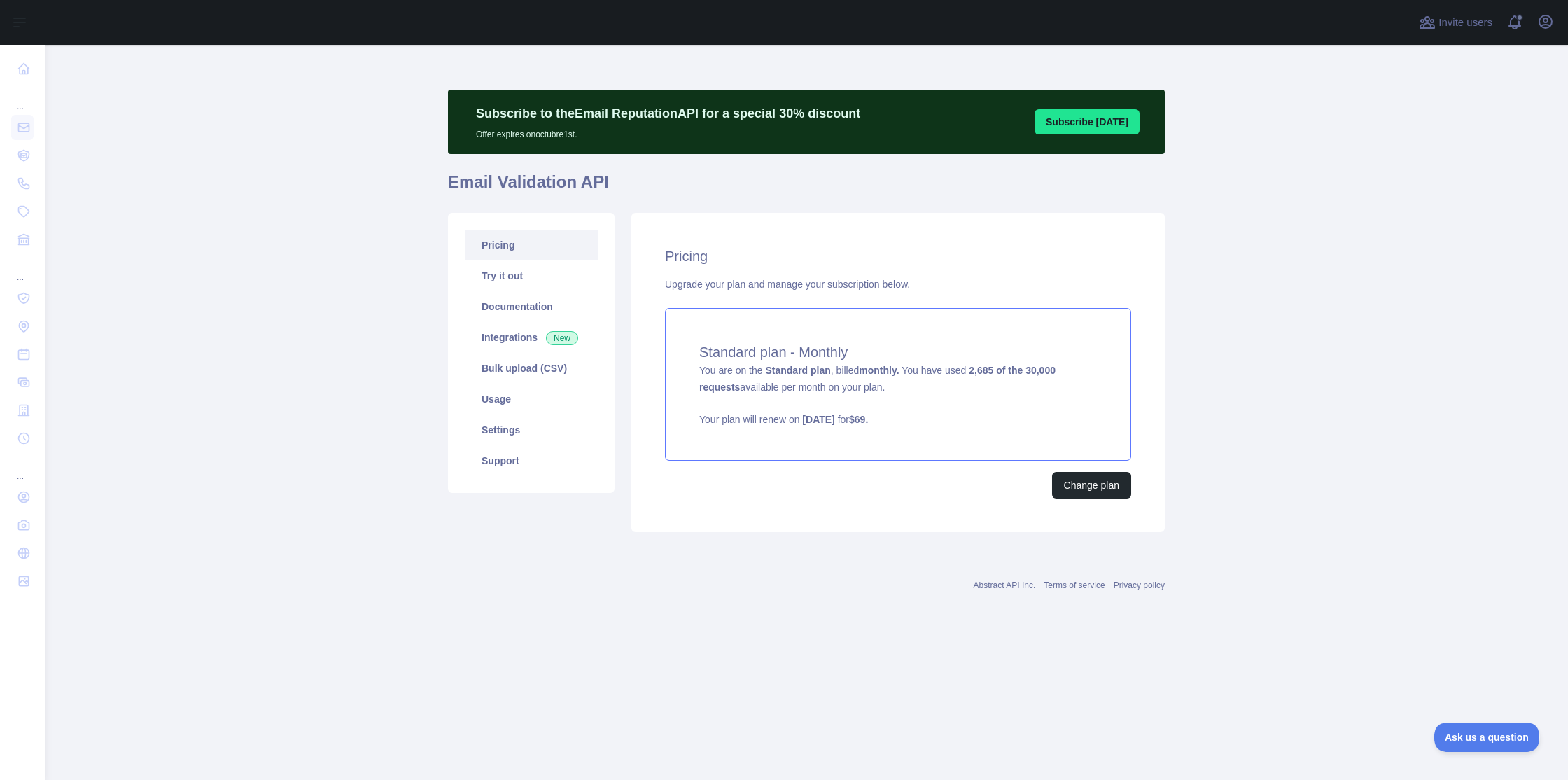
click at [934, 386] on div "Standard plan - Monthly You are on the Standard plan , billed monthly. You have…" at bounding box center [897, 384] width 466 height 152
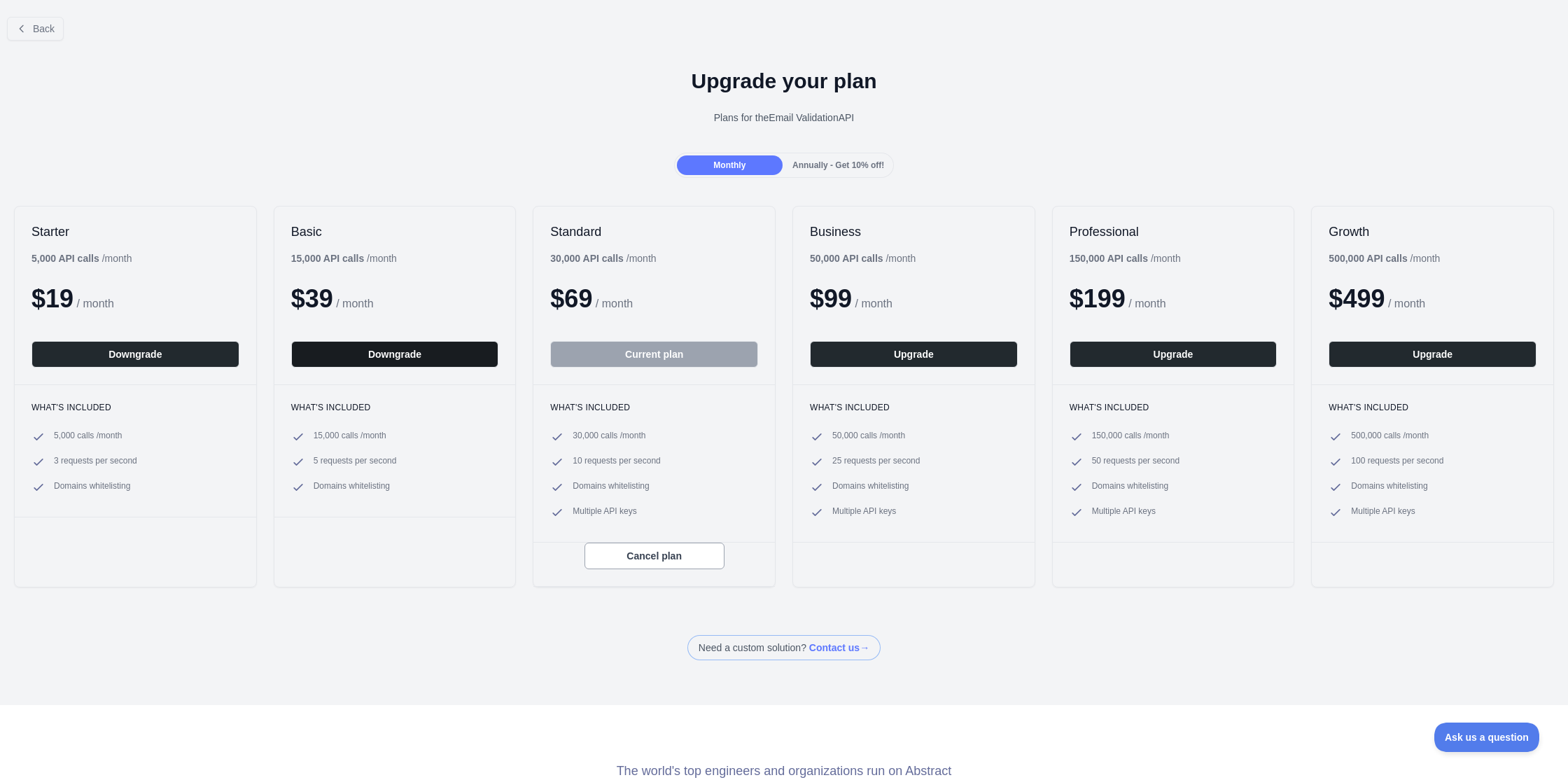
click at [401, 355] on button "Downgrade" at bounding box center [395, 354] width 208 height 27
click at [1463, 742] on button "Ask us a question" at bounding box center [1480, 735] width 105 height 30
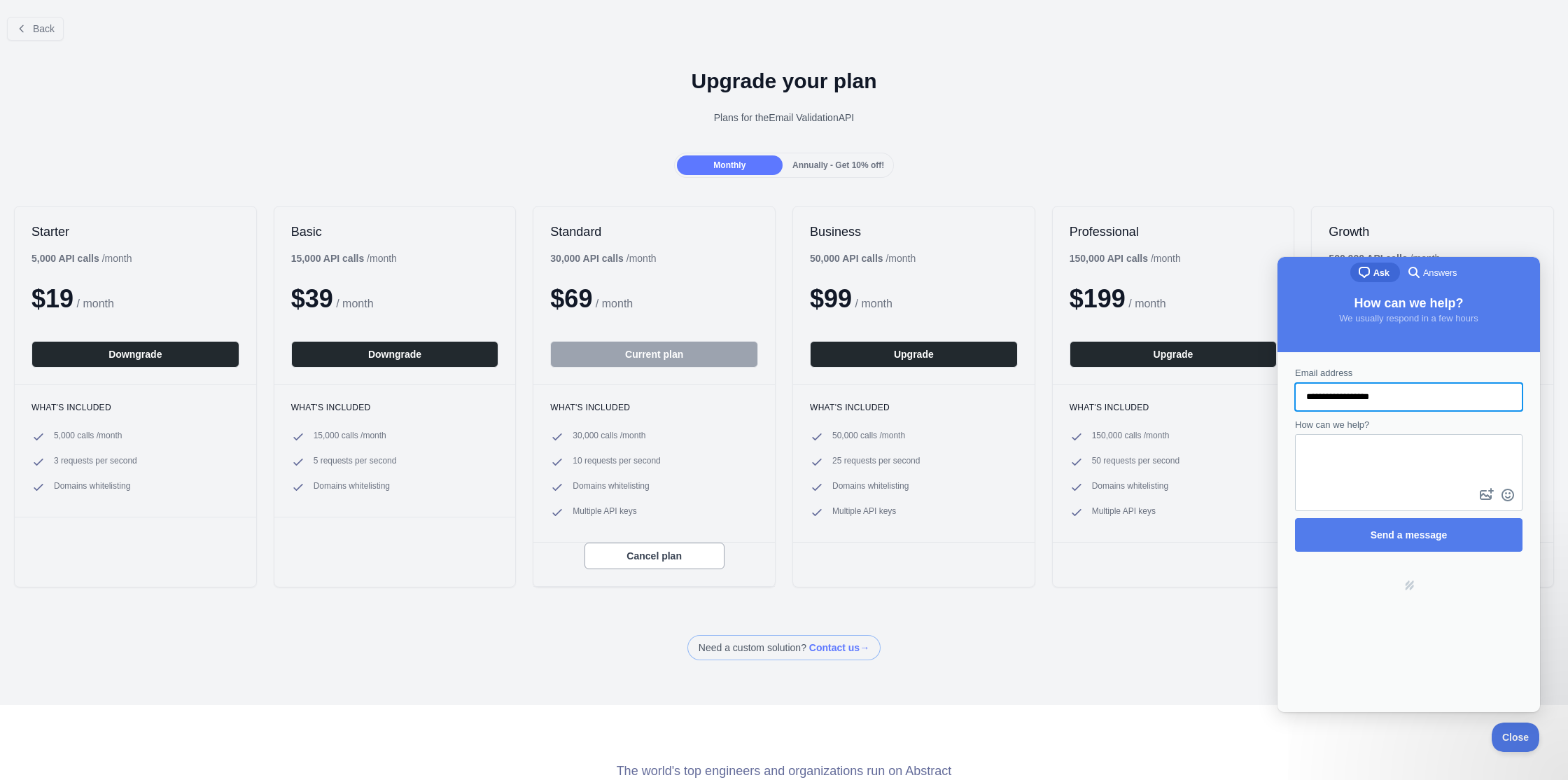
drag, startPoint x: 1397, startPoint y: 396, endPoint x: 1298, endPoint y: 398, distance: 99.0
click at [1298, 398] on div "**********" at bounding box center [1409, 397] width 228 height 28
type input "**********"
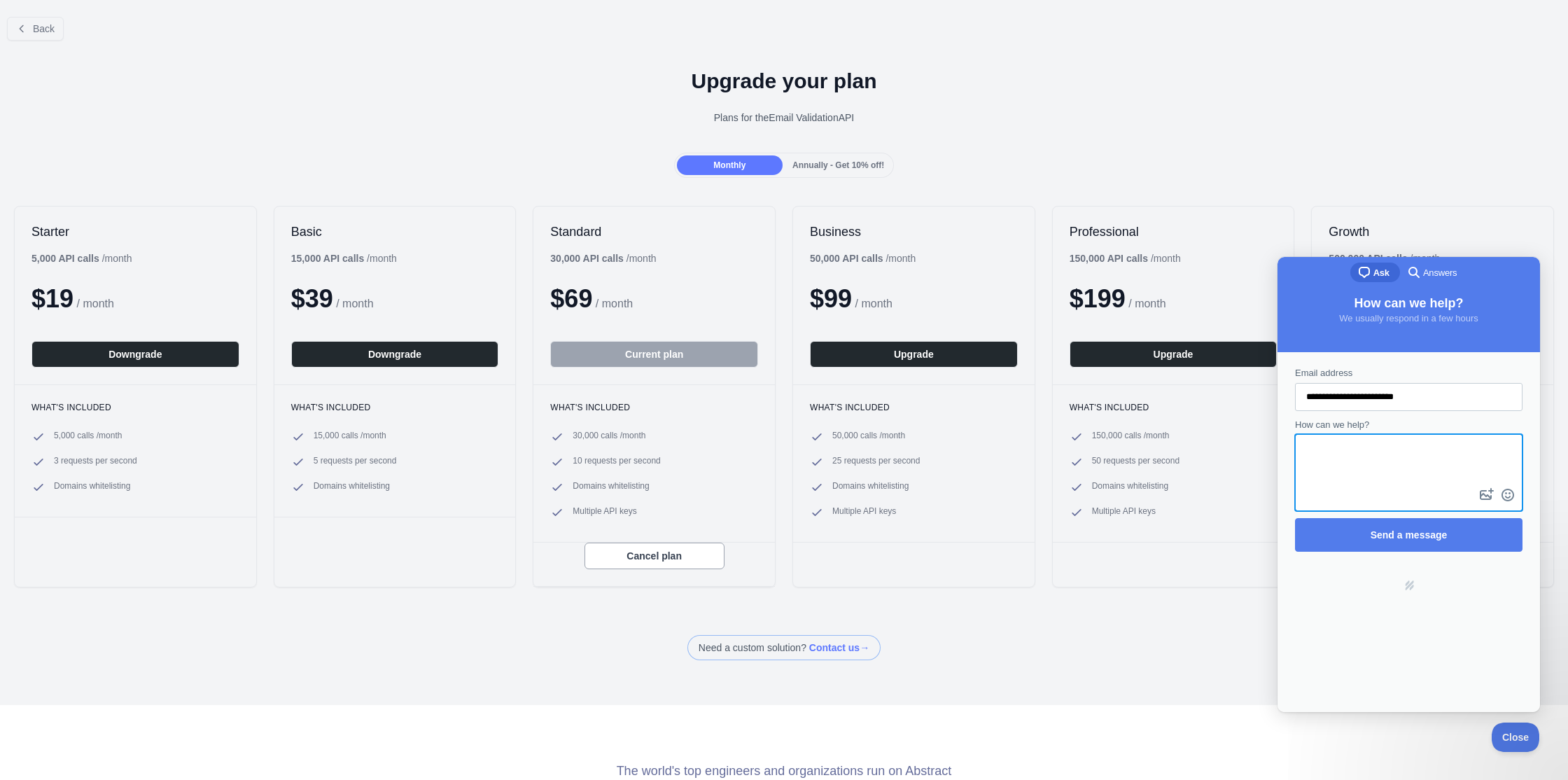
click at [1343, 457] on textarea "How can we help?" at bounding box center [1409, 460] width 225 height 50
type textarea "*"
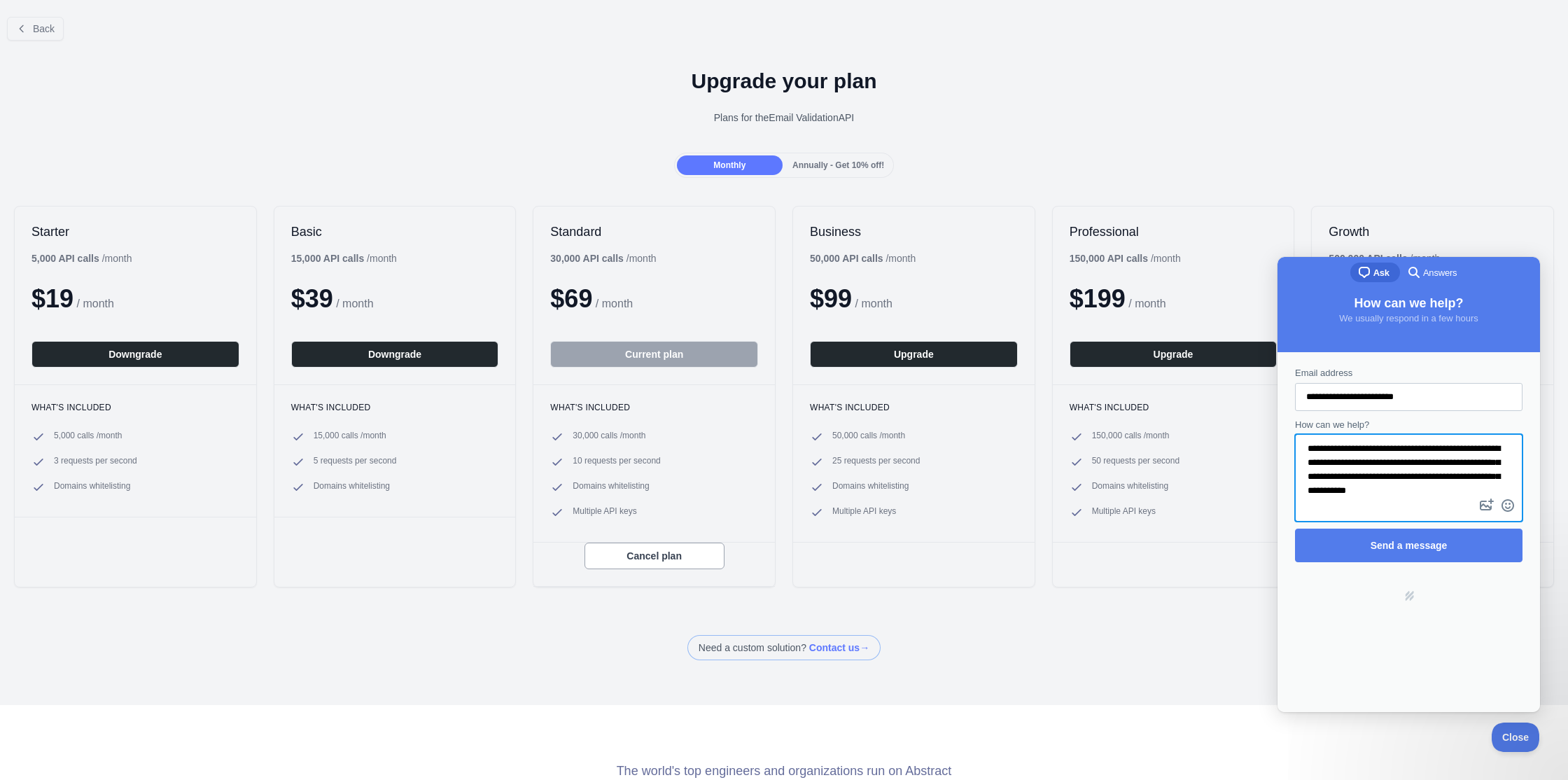
scroll to position [16, 0]
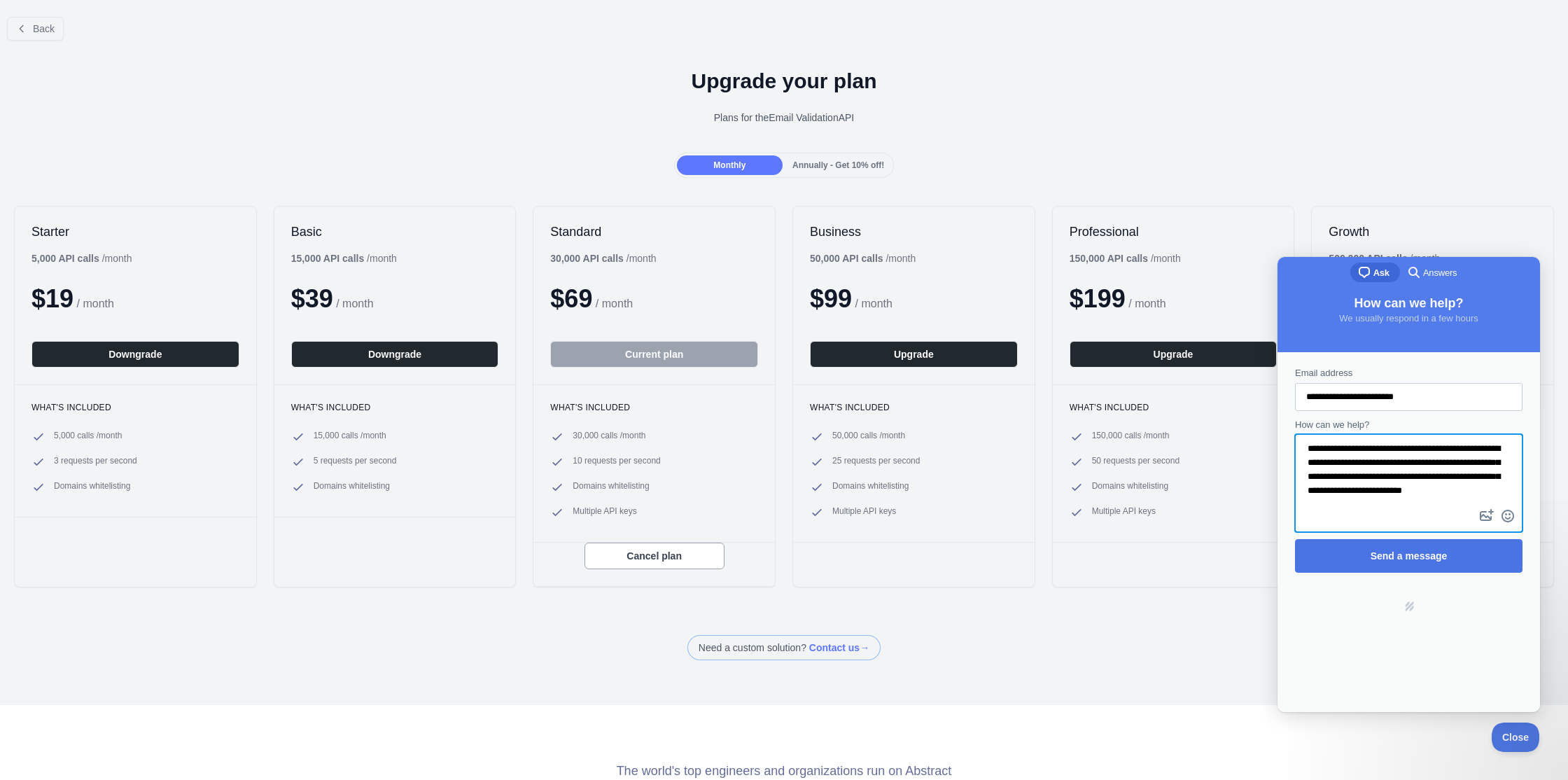
type textarea "**********"
click at [1404, 555] on span "Send a message" at bounding box center [1409, 555] width 77 height 11
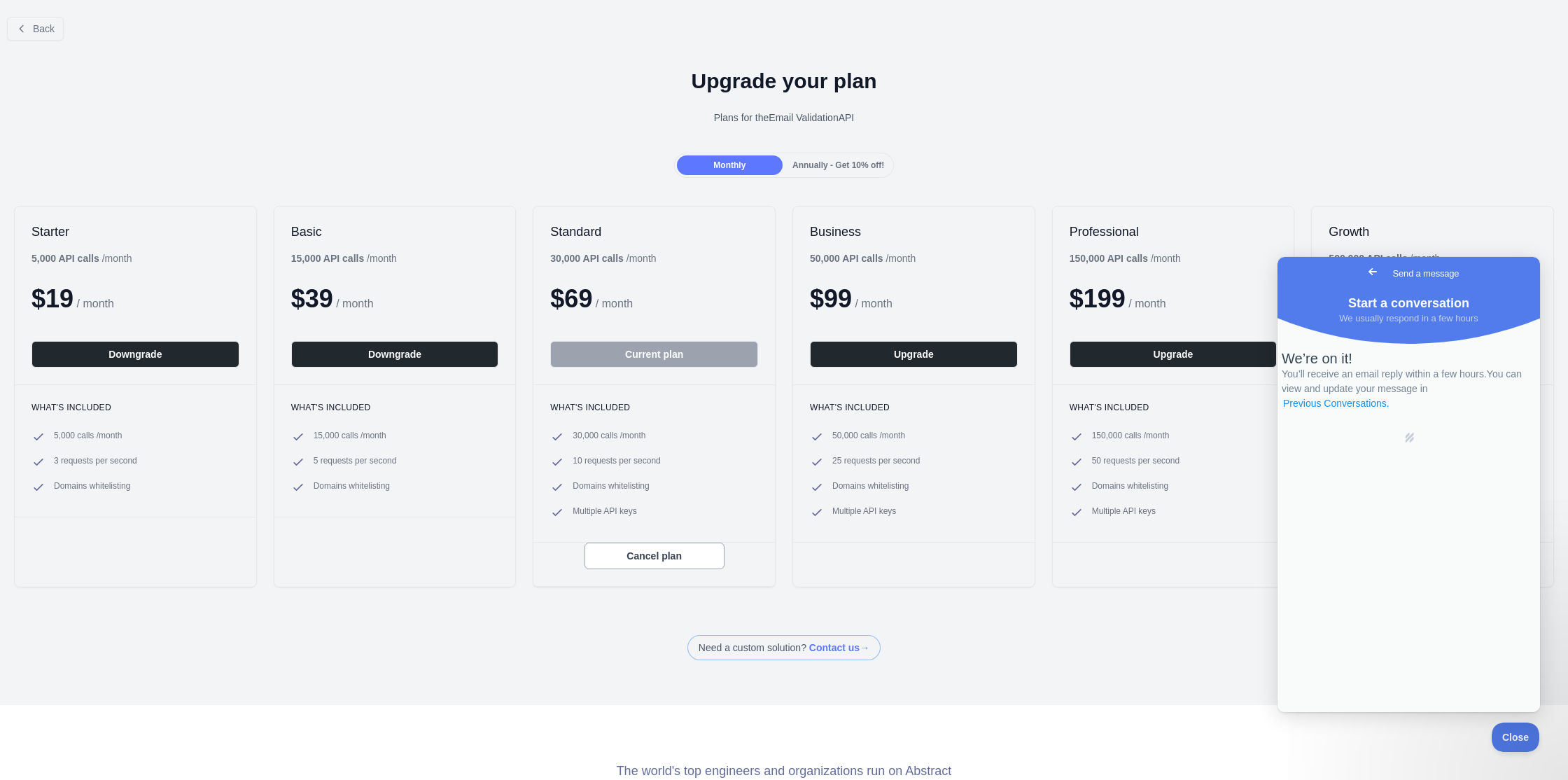
click at [1391, 411] on link "Previous Conversations ." at bounding box center [1336, 404] width 109 height 14
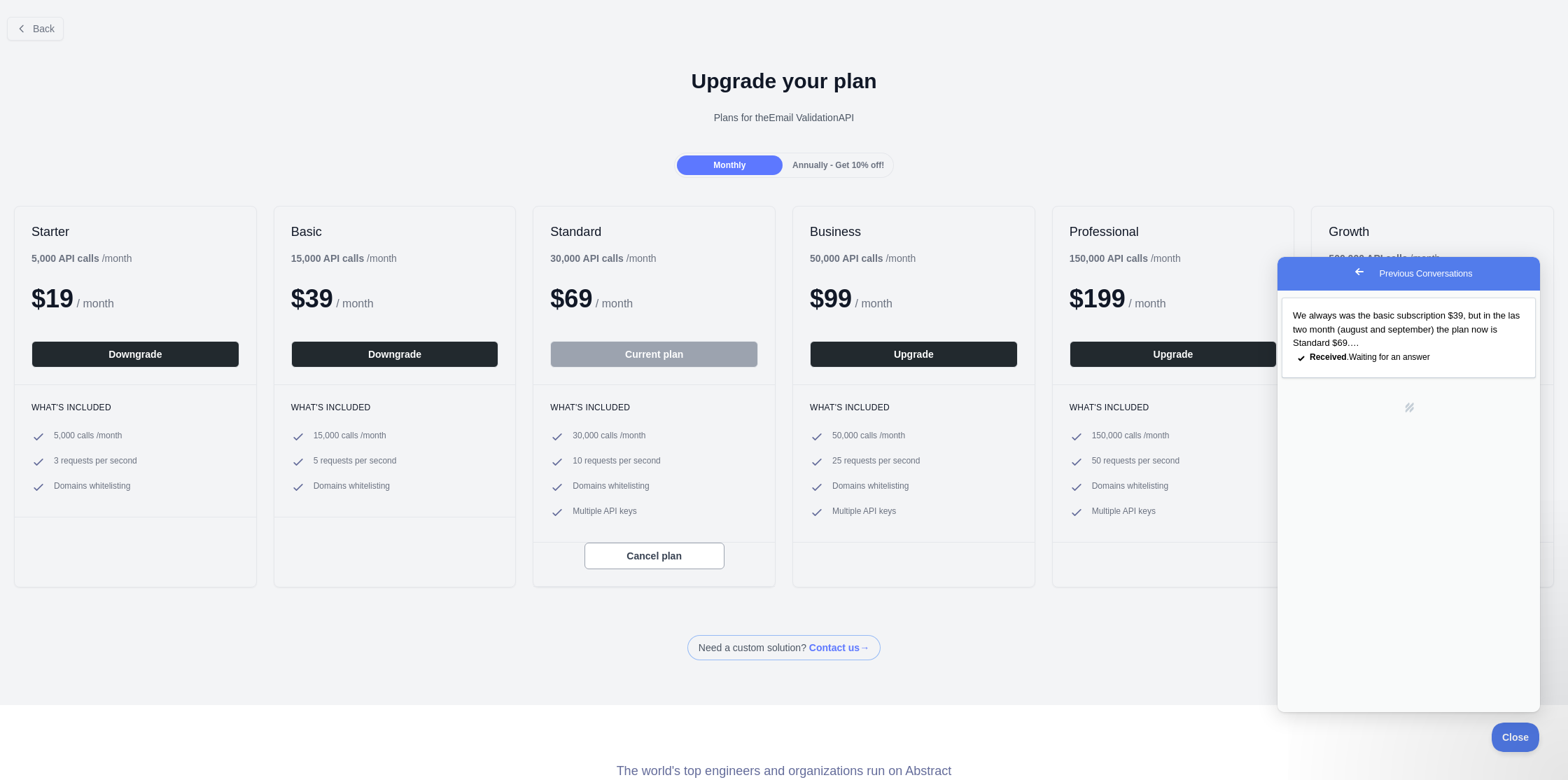
click at [1422, 521] on div "We always was the basic subscription $39, but in the las two month (august and …" at bounding box center [1409, 501] width 262 height 421
click at [1387, 362] on span "Received . Waiting for an answer" at bounding box center [1370, 357] width 120 height 10
type textarea "*"
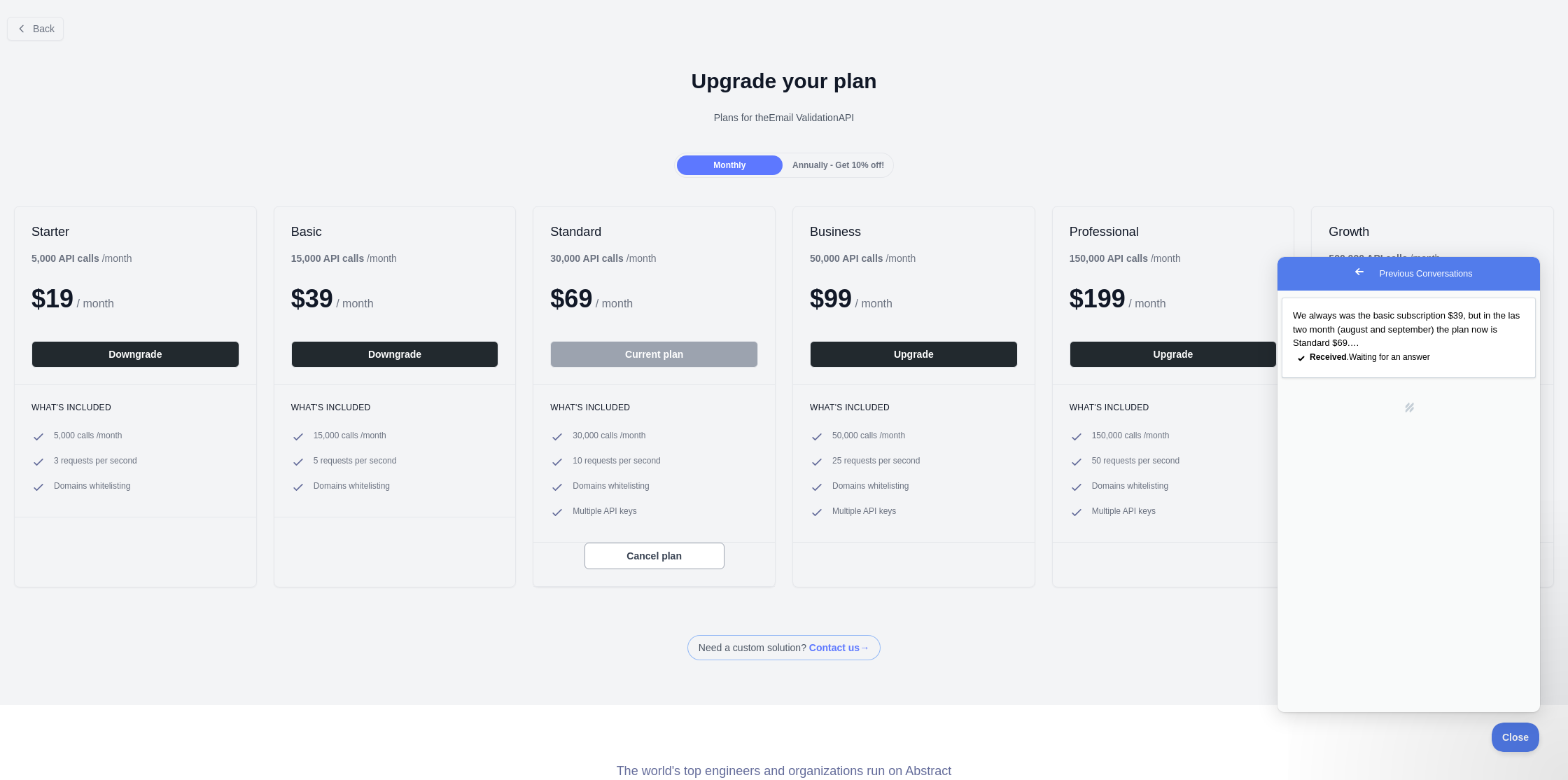
scroll to position [9, 0]
type textarea "**********"
click at [607, 475] on ul "30,000 calls / month 10 requests per second Domains whitelisting Multiple API k…" at bounding box center [654, 475] width 208 height 90
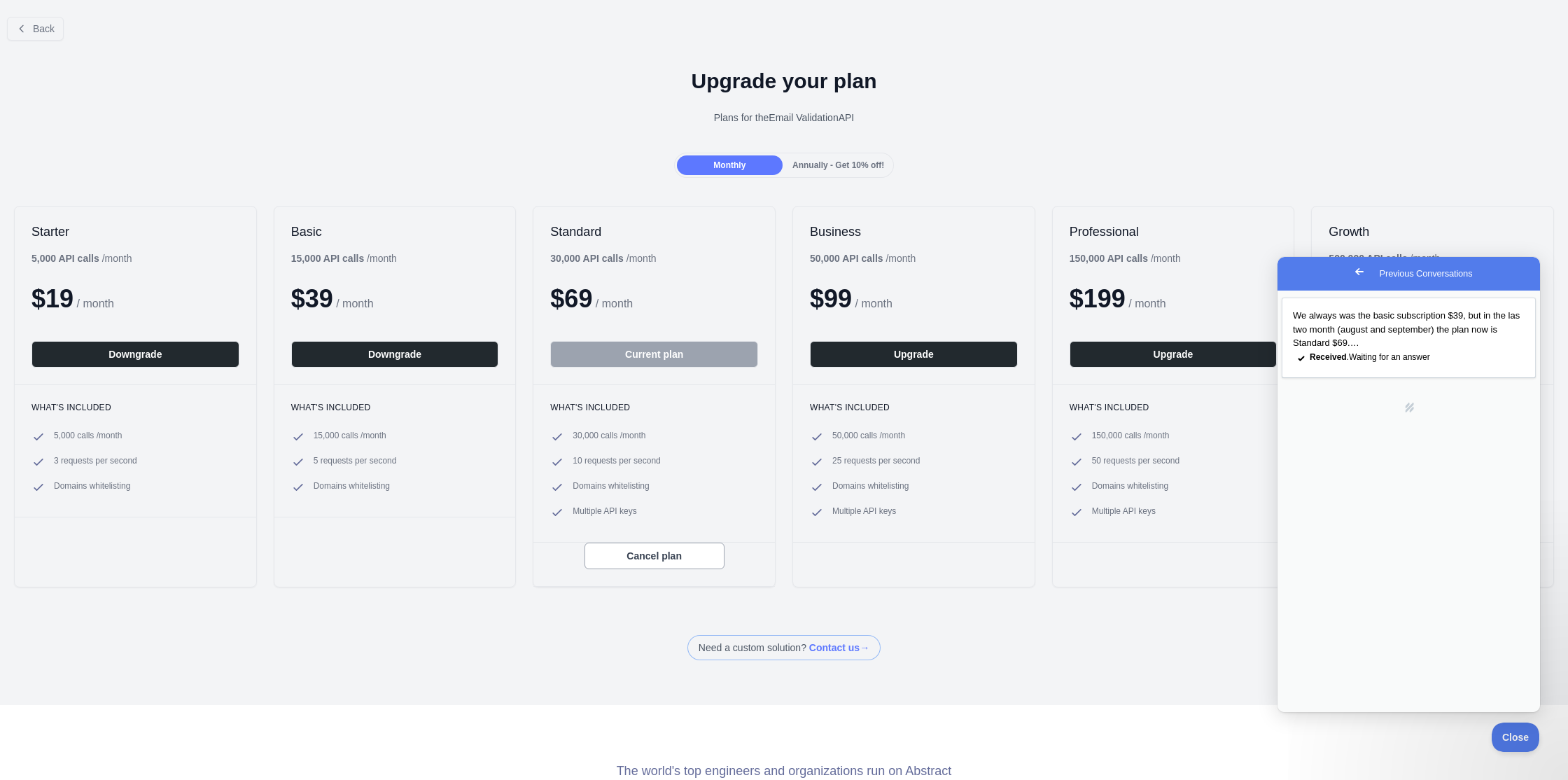
click at [852, 166] on span "Annually - Get 10% off!" at bounding box center [838, 165] width 91 height 10
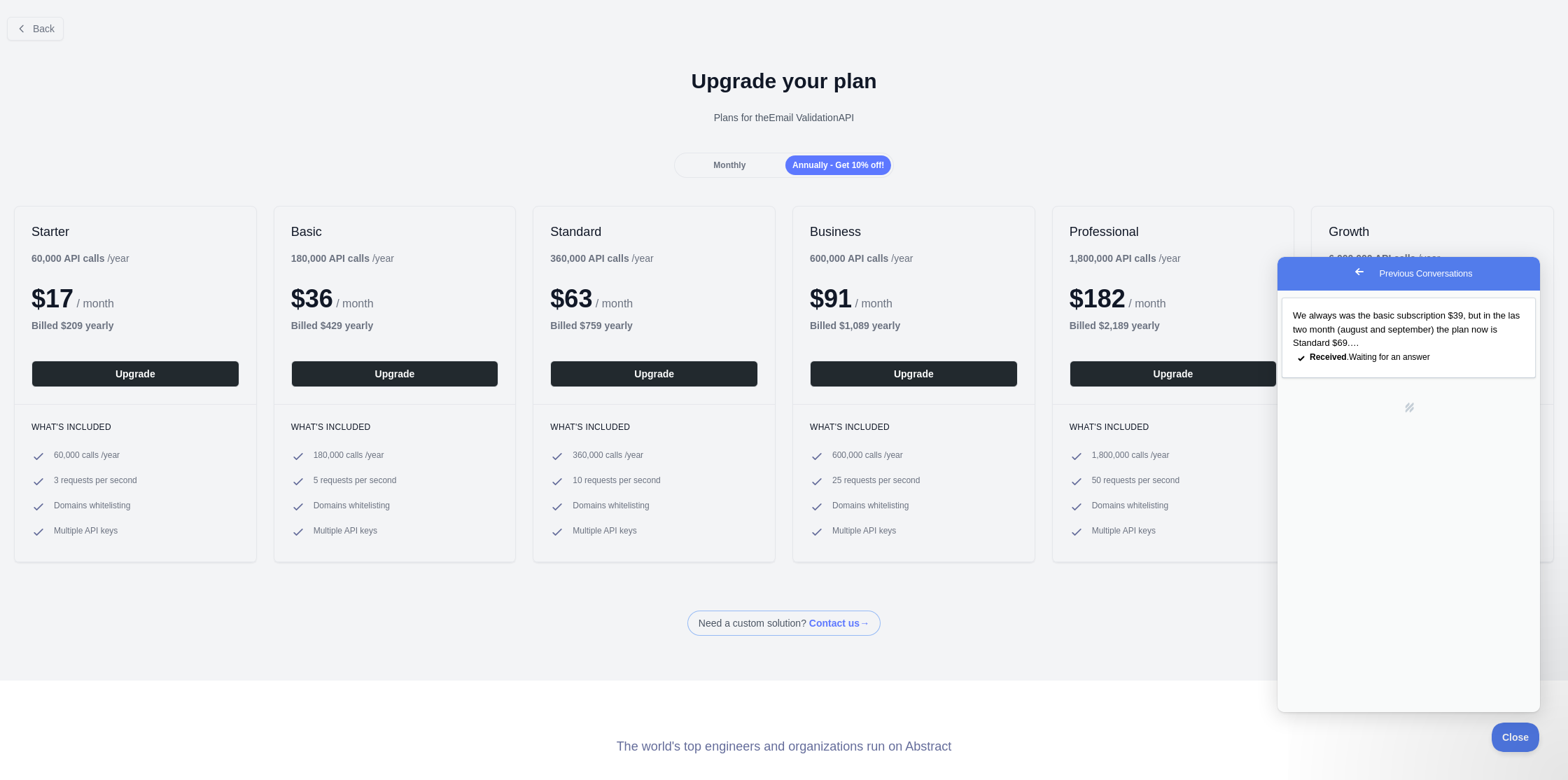
click at [434, 133] on div "Upgrade your plan Plans for the Email Validation API" at bounding box center [784, 101] width 1568 height 101
click at [523, 629] on div "Need a custom solution? Contact us →" at bounding box center [784, 623] width 1568 height 25
